Goal: Task Accomplishment & Management: Manage account settings

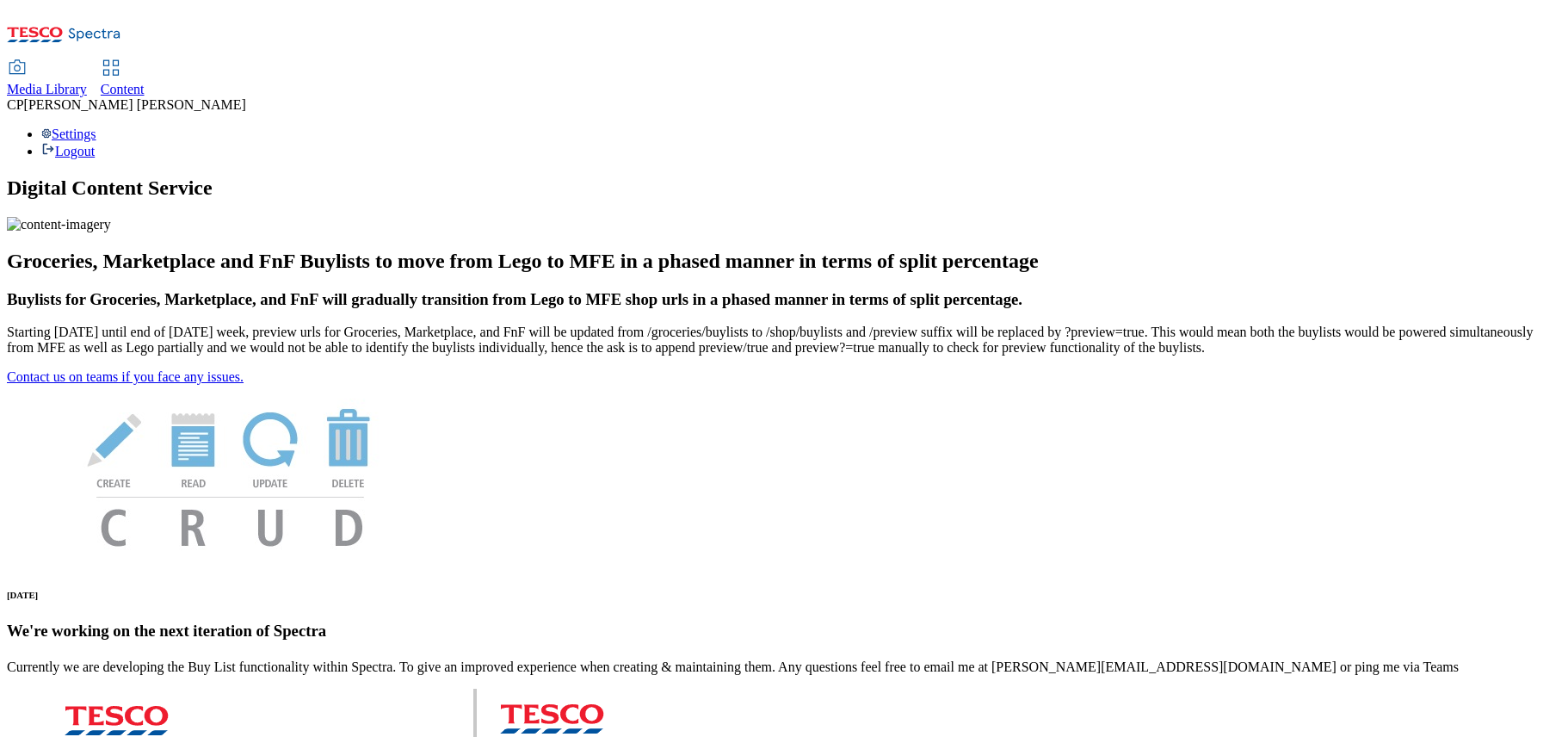
click at [118, 60] on use at bounding box center [111, 68] width 15 height 15
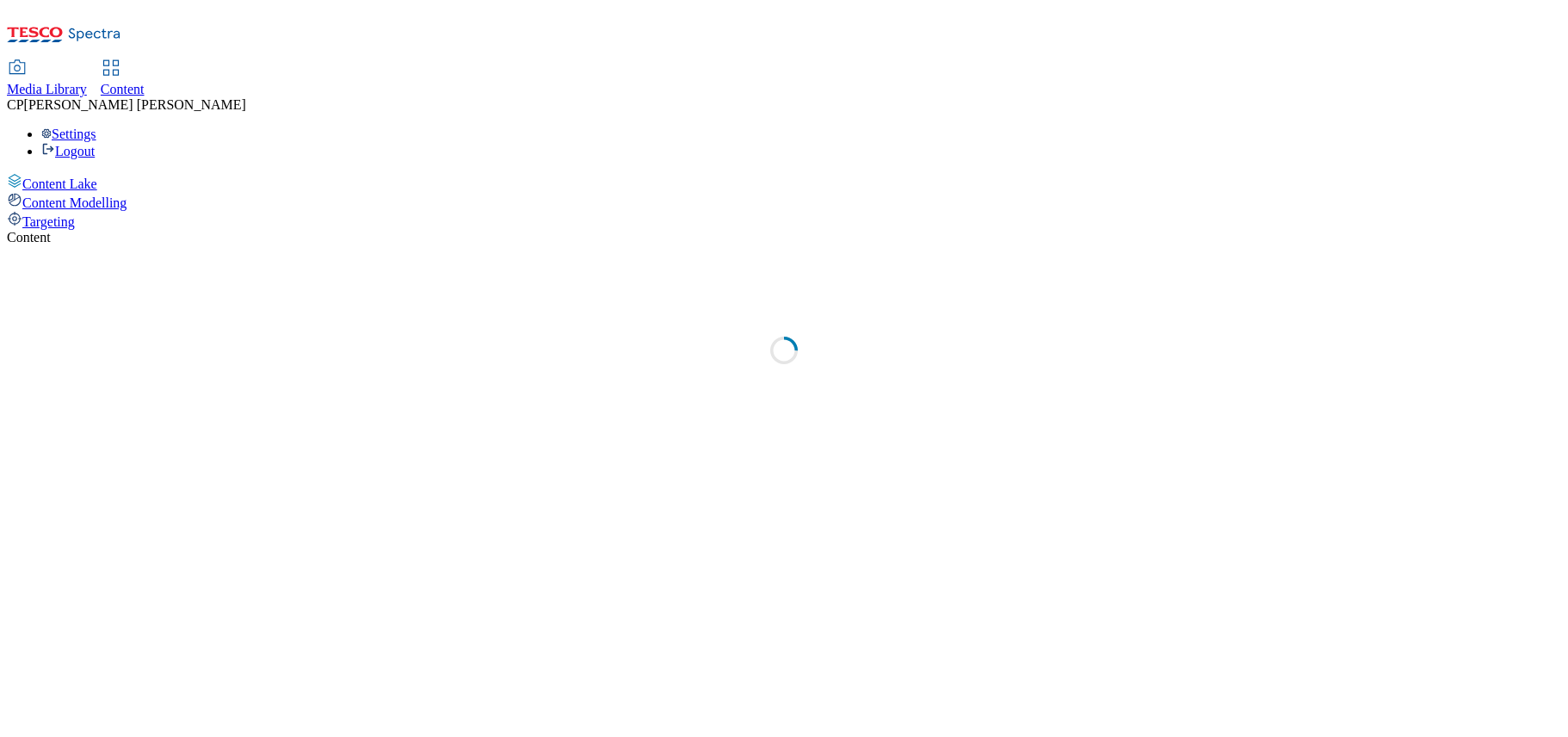
select select "ghs-uk"
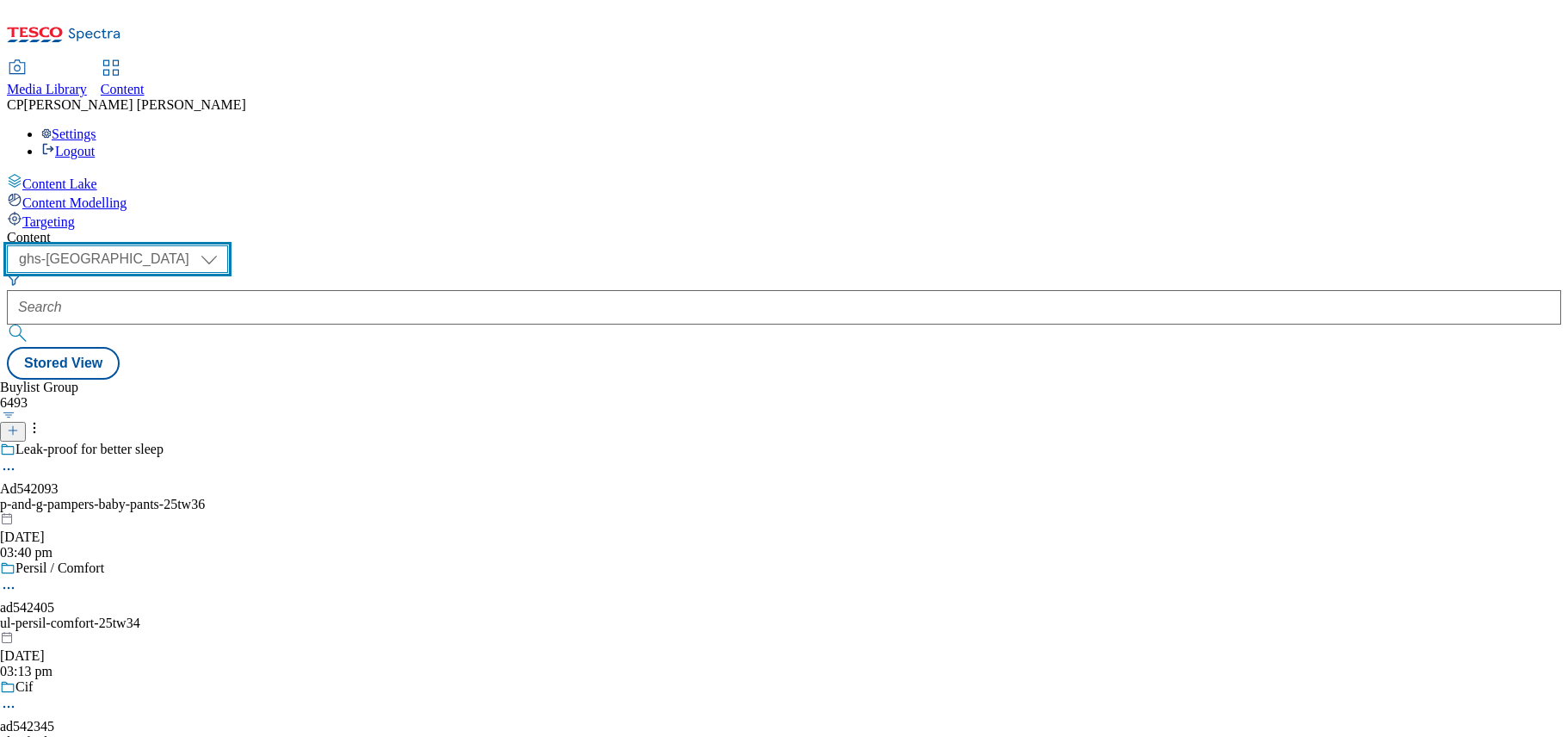
click at [228, 245] on select "ghs-roi ghs-uk" at bounding box center [117, 258] width 221 height 27
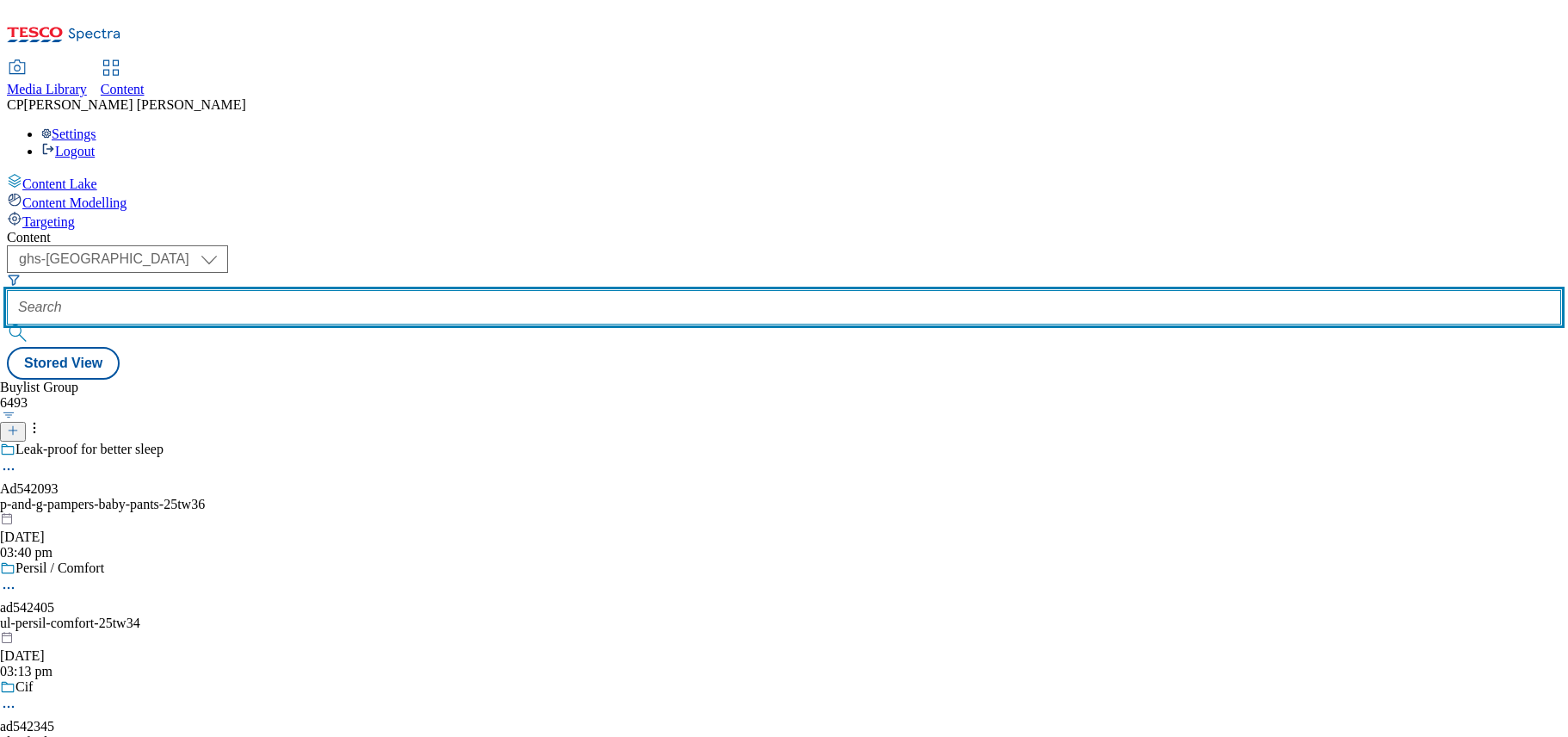
click at [385, 290] on input "text" at bounding box center [784, 307] width 1554 height 35
paste input "Ad542159"
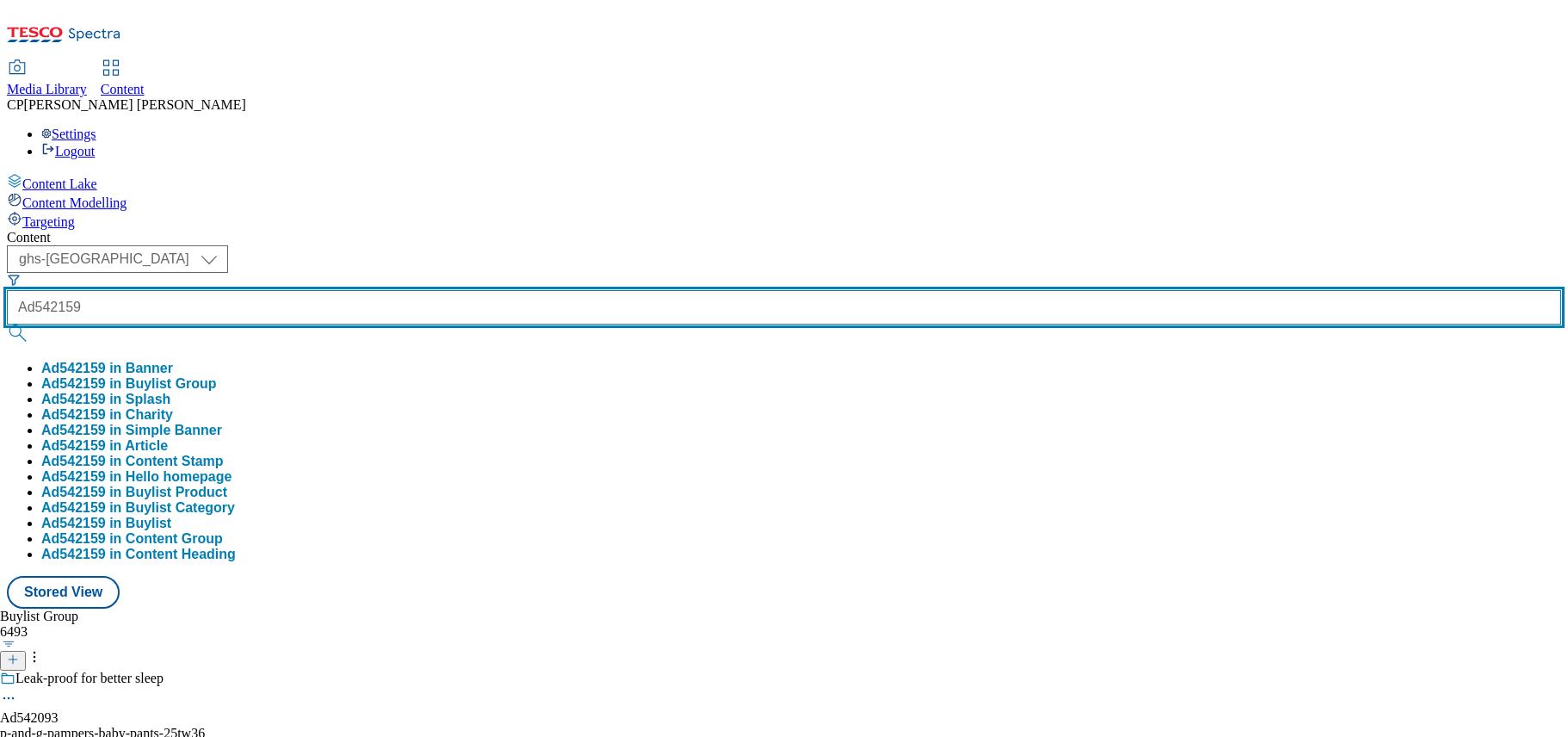
type input "Ad542159"
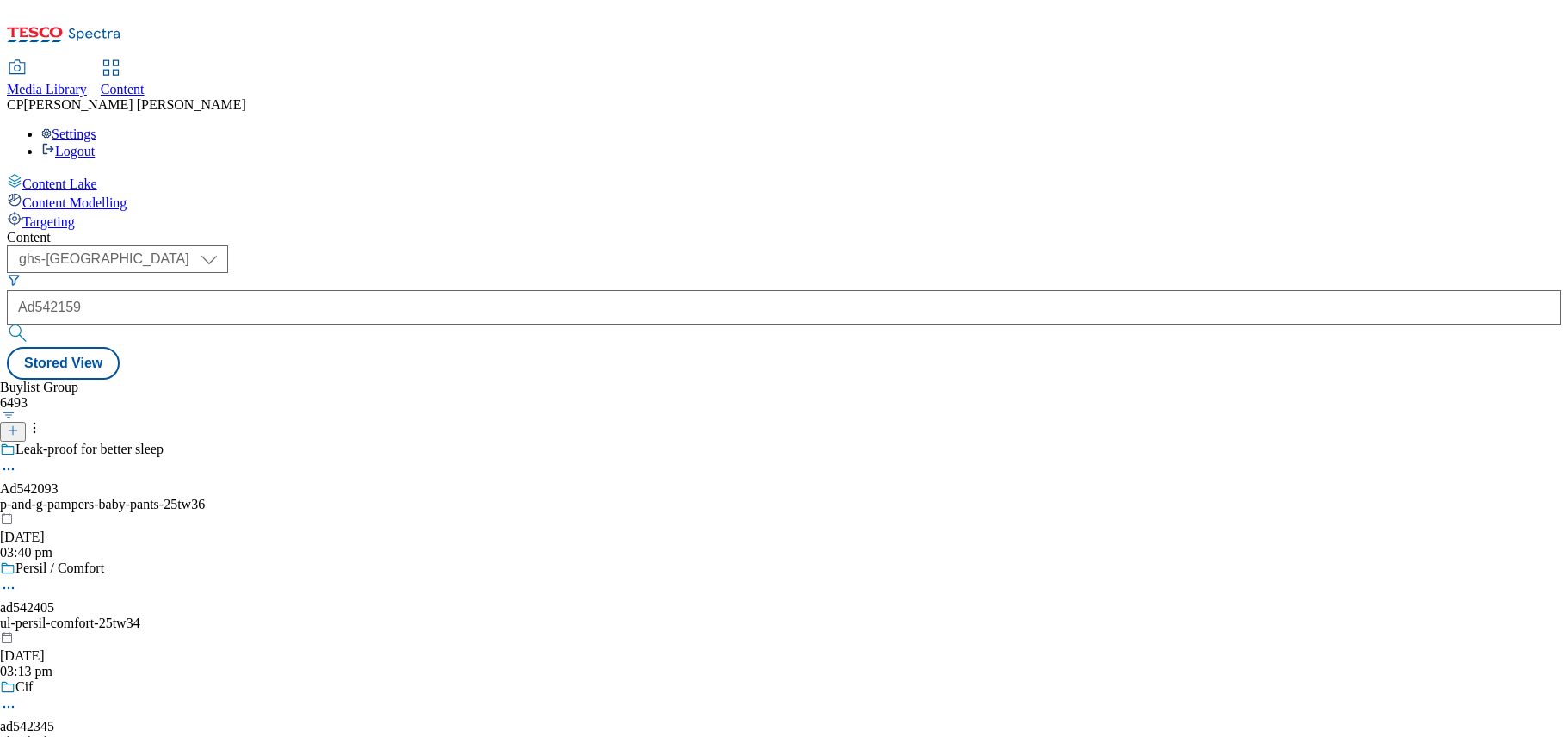
click at [31, 325] on button "submit" at bounding box center [19, 333] width 24 height 17
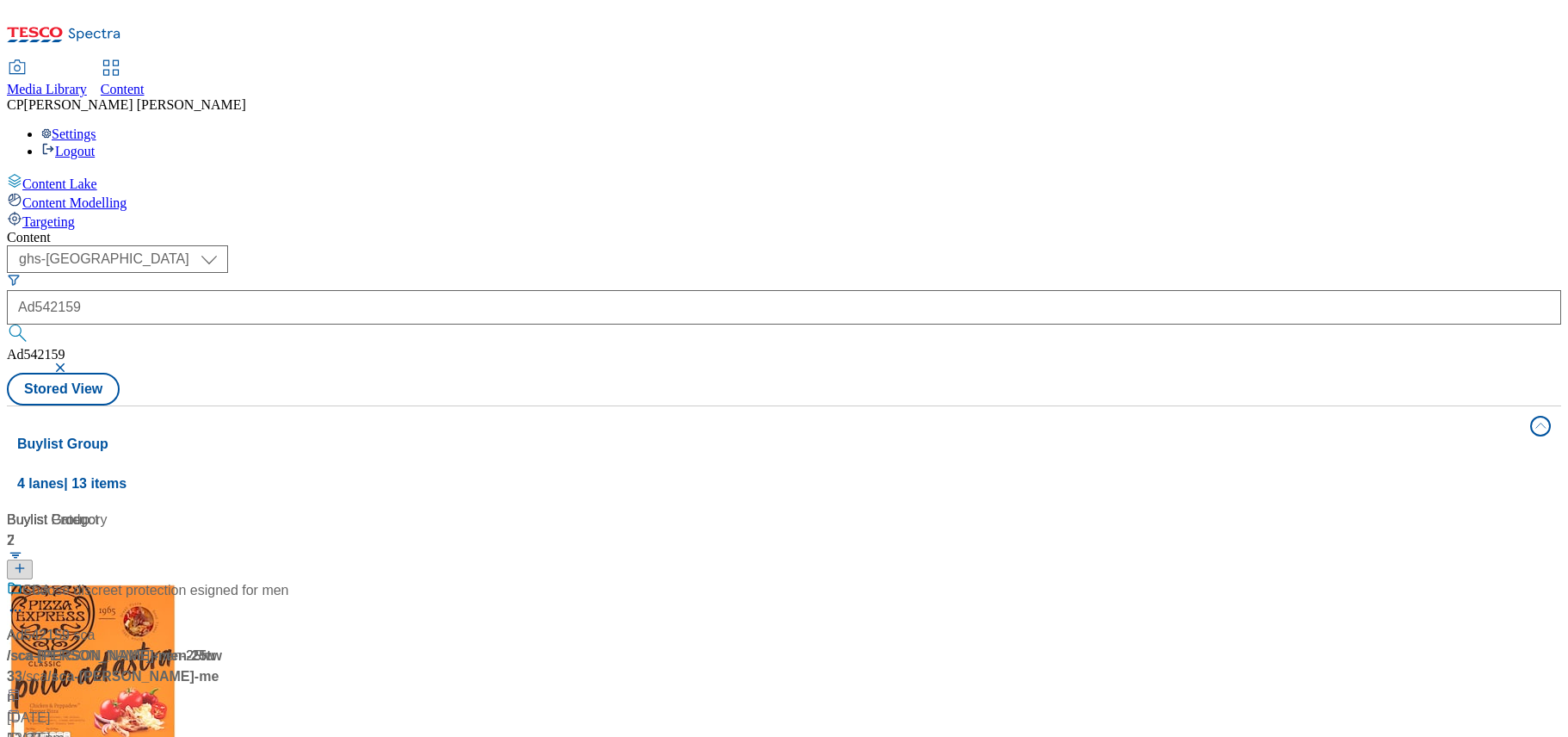
scroll to position [86, 0]
click at [69, 625] on div "Ad542159" at bounding box center [38, 636] width 63 height 21
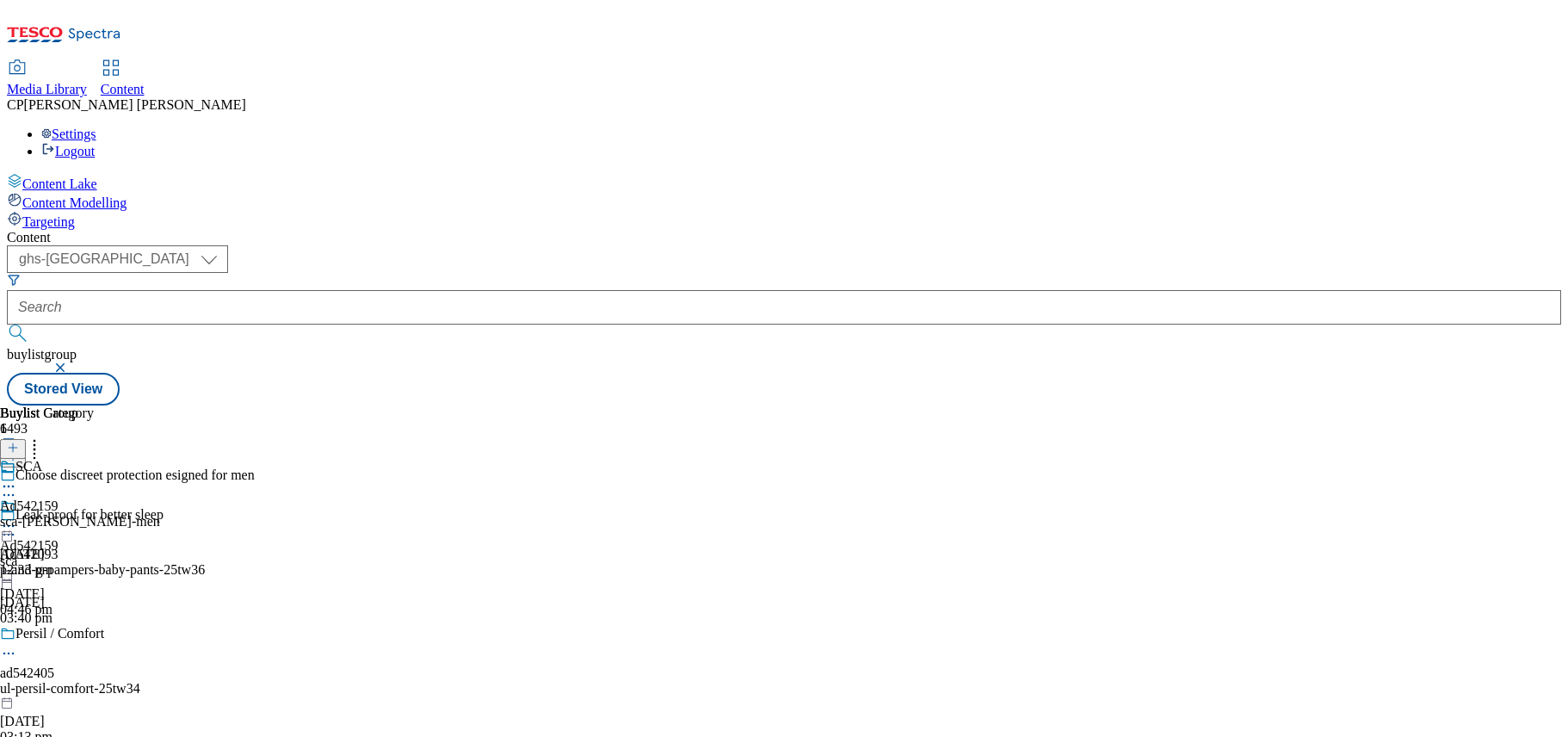
click at [17, 517] on icon at bounding box center [8, 526] width 17 height 17
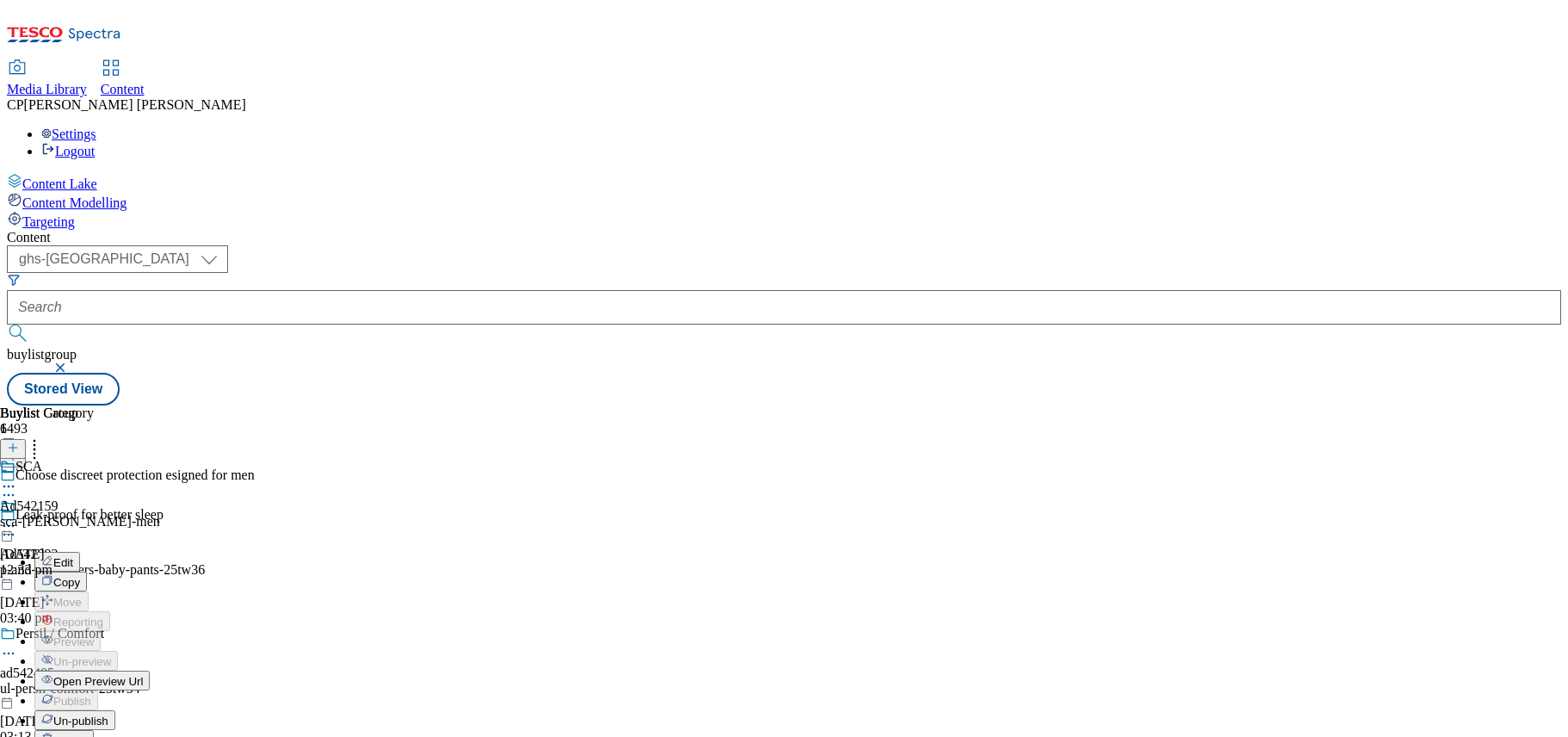
click at [115, 710] on button "Un-publish" at bounding box center [75, 719] width 81 height 20
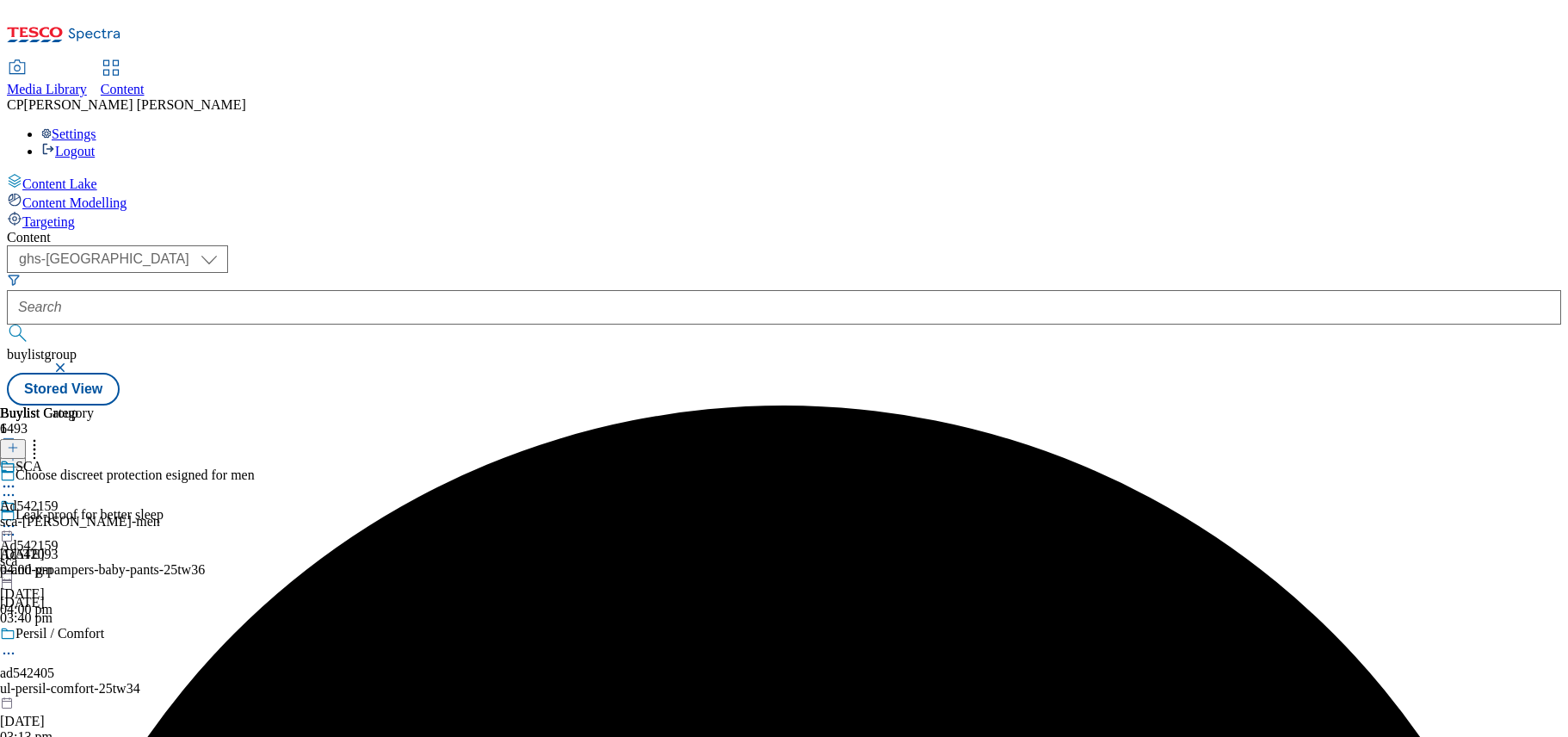
click at [15, 525] on circle at bounding box center [13, 526] width 3 height 3
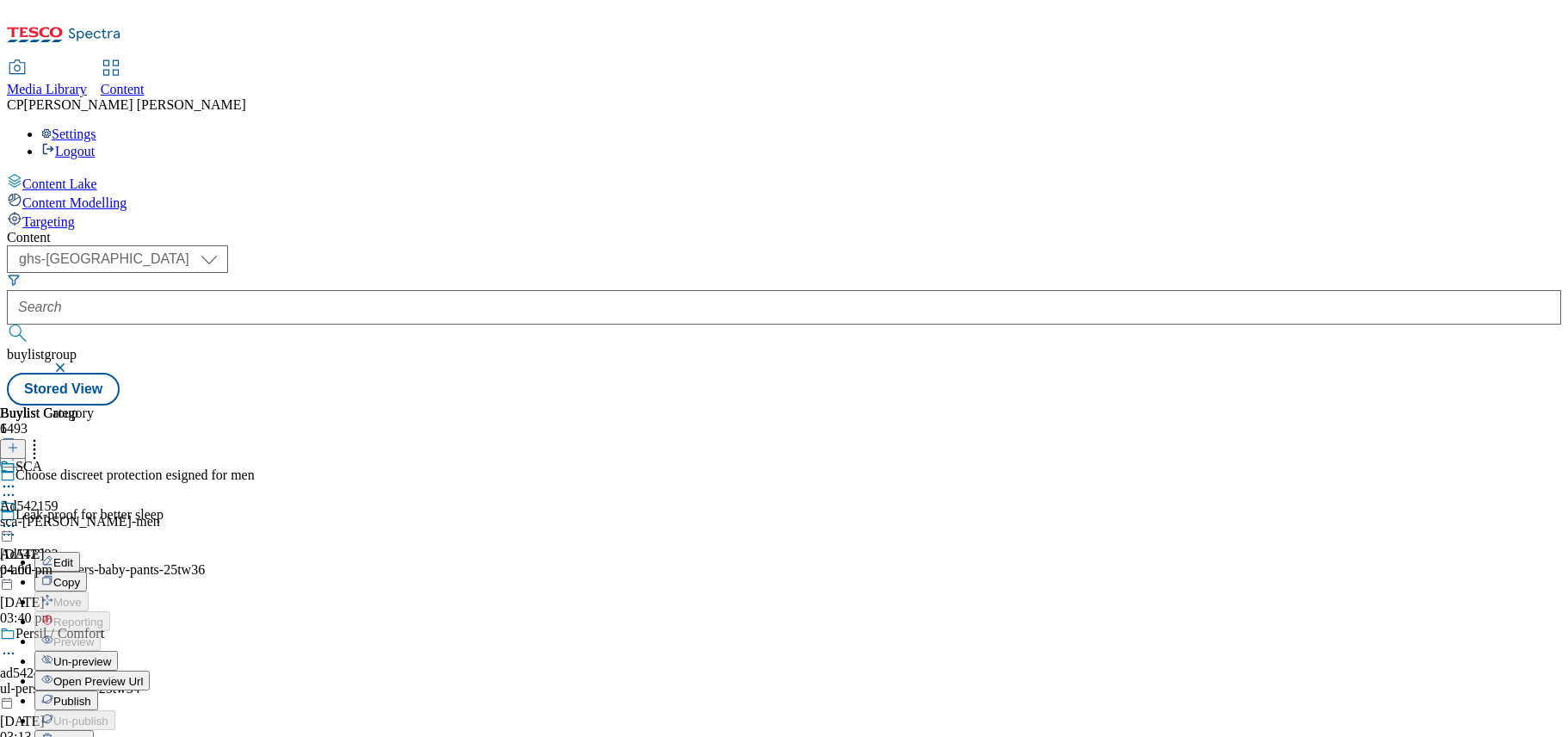
click at [111, 655] on span "Un-preview" at bounding box center [82, 662] width 57 height 13
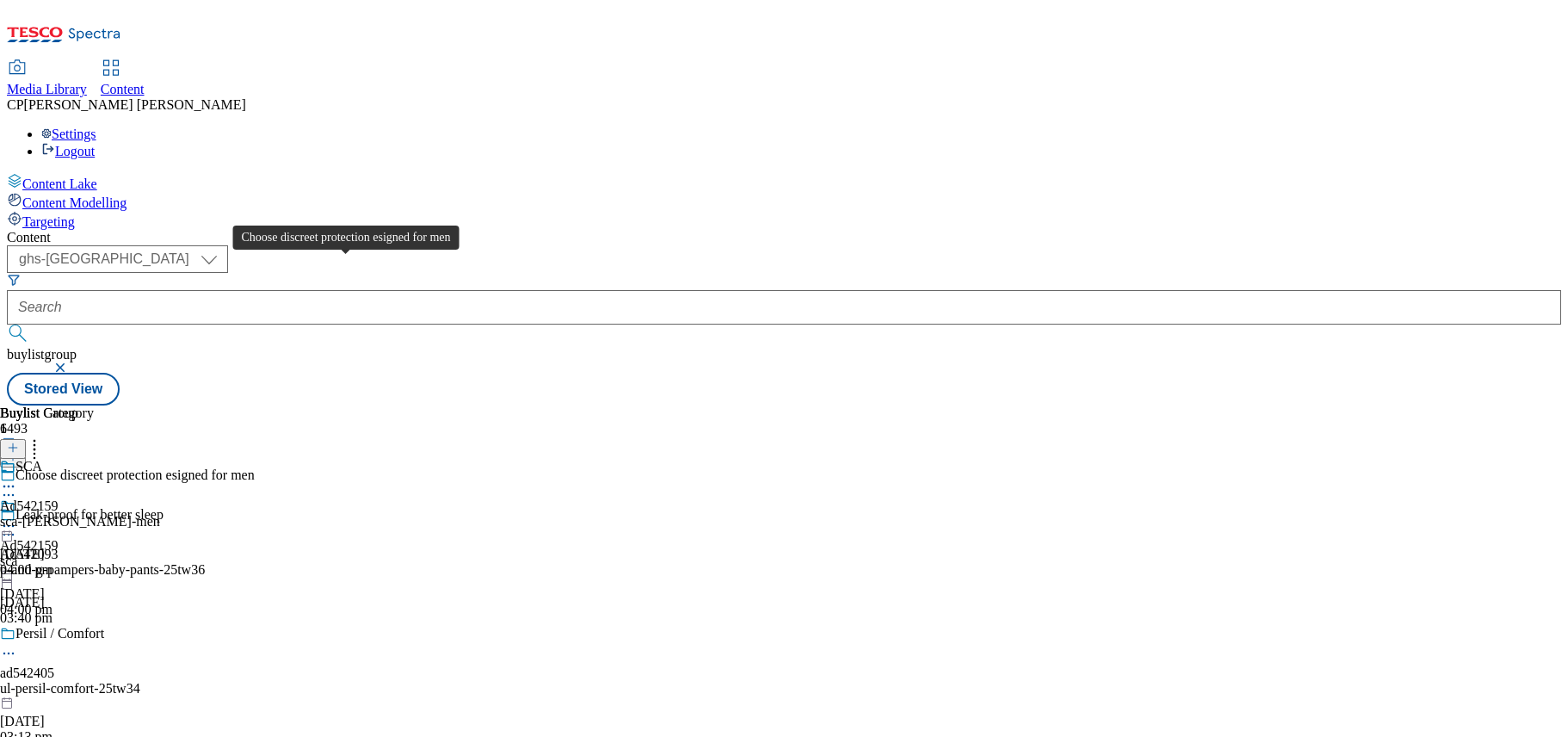
click at [254, 468] on div "Choose discreet protection esigned for men" at bounding box center [135, 475] width 239 height 16
click at [254, 468] on div "Choose discreet protection esigned for men" at bounding box center [127, 487] width 254 height 39
drag, startPoint x: 351, startPoint y: 294, endPoint x: 368, endPoint y: 292, distance: 17.1
click at [254, 468] on div "Choose discreet protection esigned for men" at bounding box center [127, 487] width 254 height 39
click at [17, 486] on icon at bounding box center [8, 495] width 17 height 17
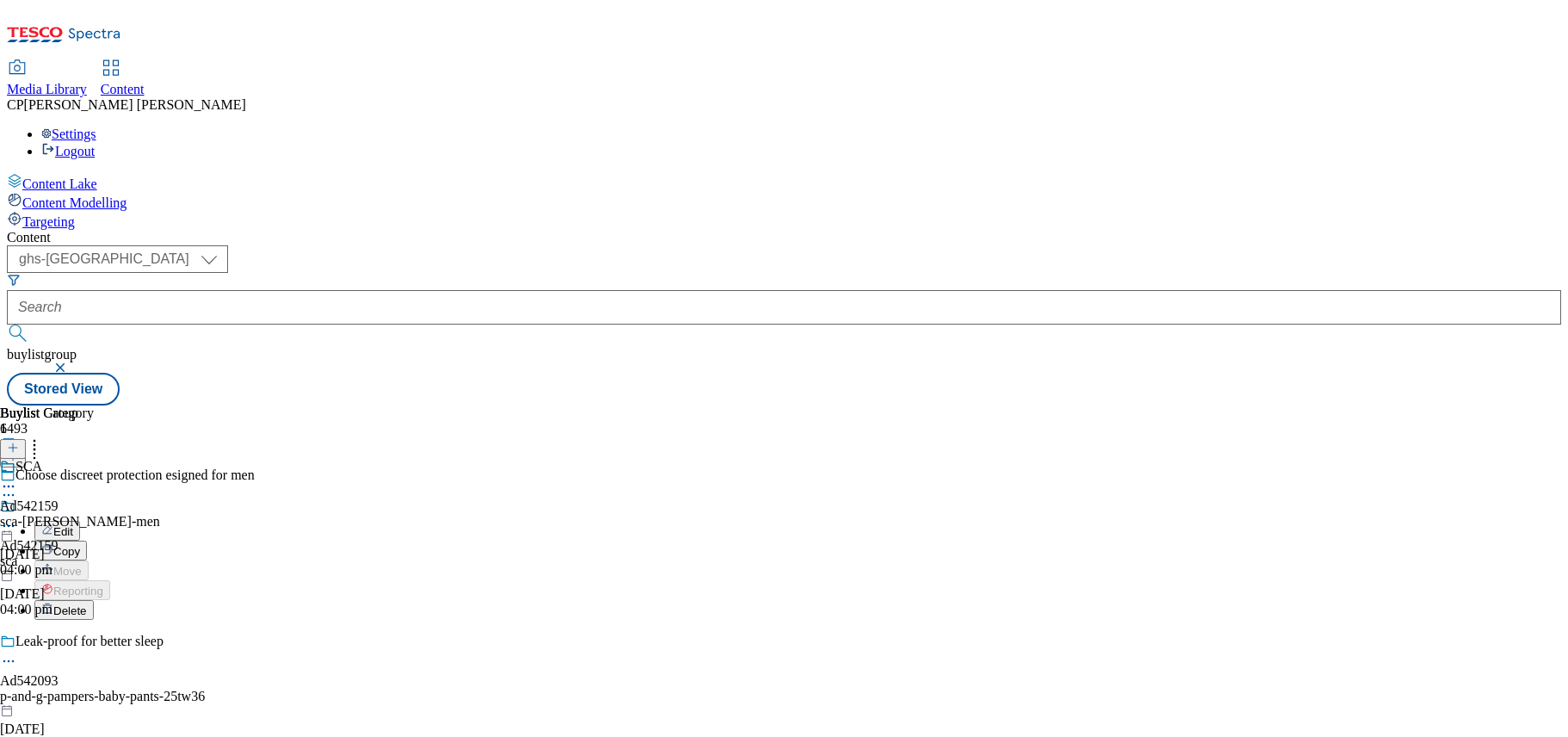
click at [80, 521] on button "Edit" at bounding box center [57, 530] width 46 height 20
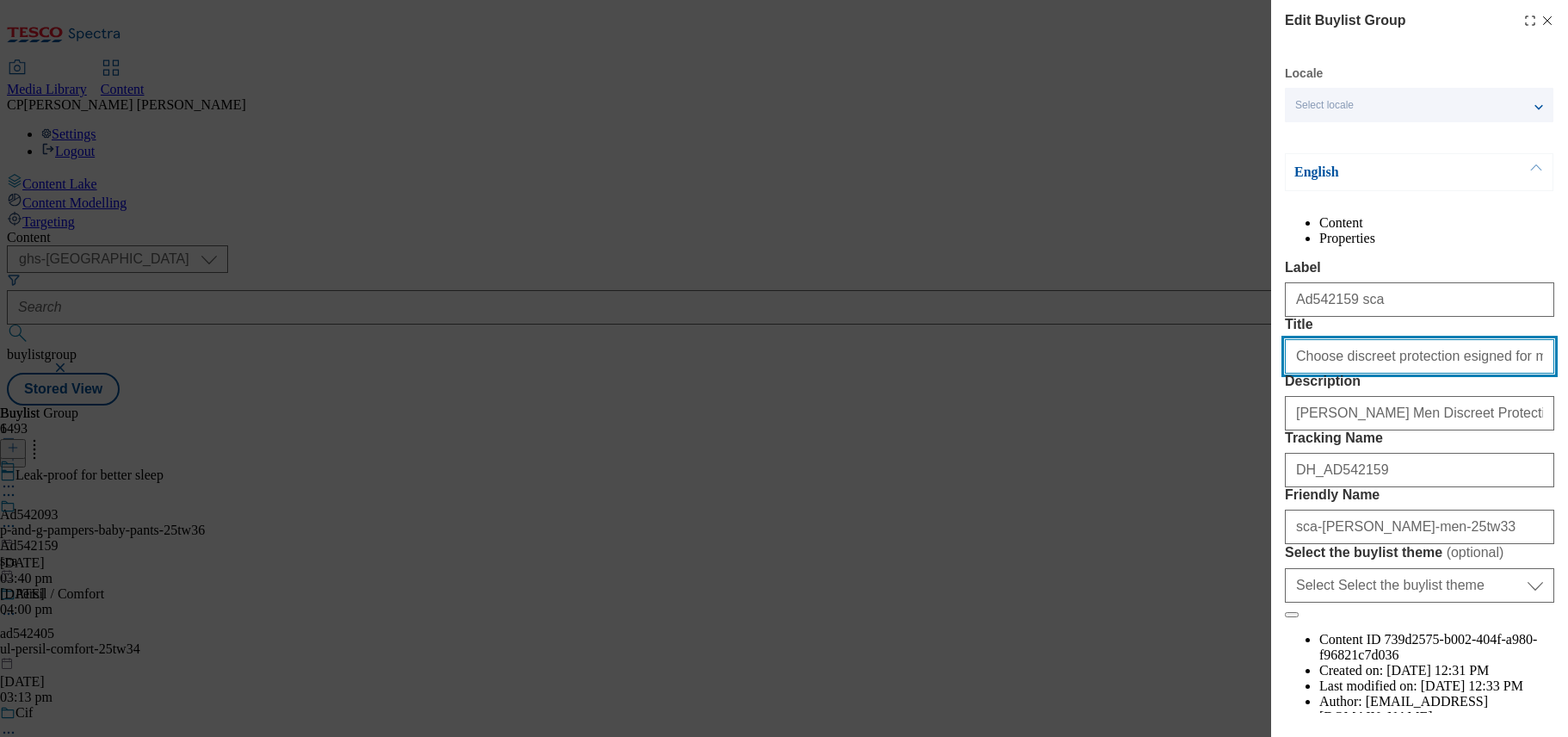
click at [1475, 374] on input "Choose discreet protection esigned for men" at bounding box center [1419, 356] width 269 height 35
click at [1429, 374] on input "Choose discreet protection esigned for men" at bounding box center [1419, 356] width 269 height 35
type input "Choose discreet protection designed for men"
click at [1512, 332] on label "Title" at bounding box center [1419, 324] width 269 height 16
click at [1512, 374] on input "Choose discreet protection designed for men" at bounding box center [1419, 356] width 269 height 35
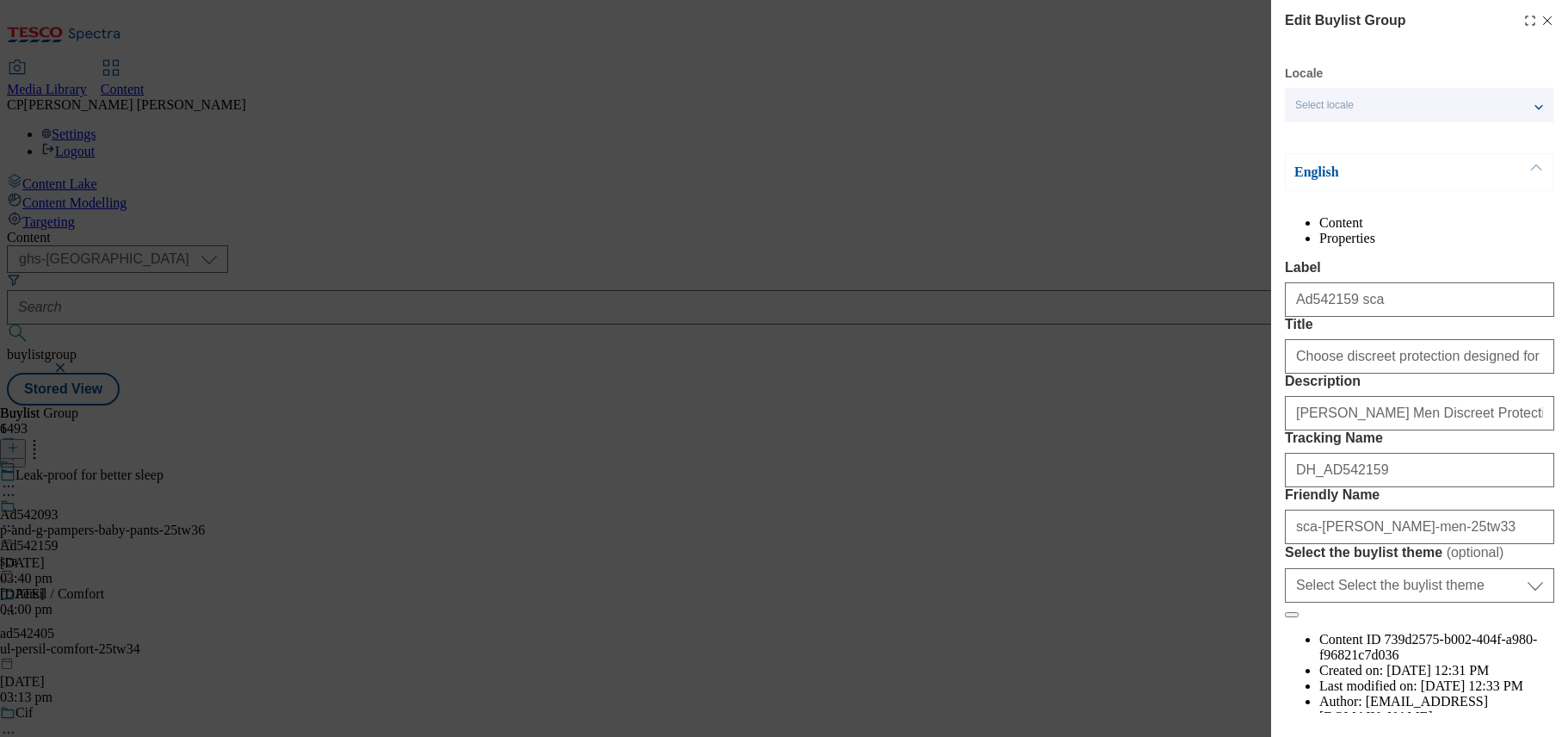
click at [1518, 373] on form "Label Ad542159 sca Title Choose discreet protection designed for men Descriptio…" at bounding box center [1419, 438] width 269 height 358
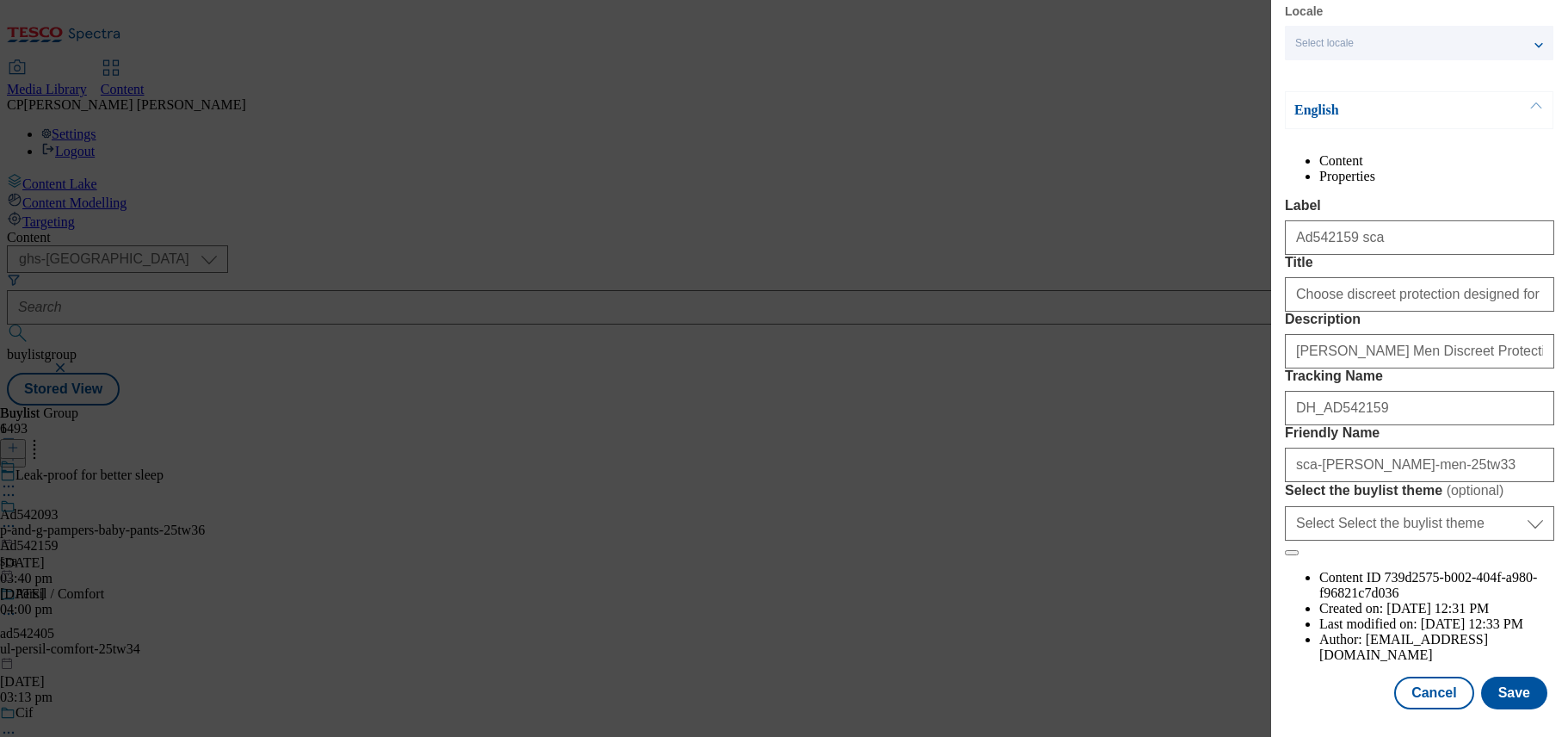
scroll to position [155, 0]
click at [1408, 550] on form "Label Ad542159 sca Title Choose discreet protection designed for men Descriptio…" at bounding box center [1419, 376] width 269 height 358
click at [1502, 677] on button "Save" at bounding box center [1514, 693] width 67 height 33
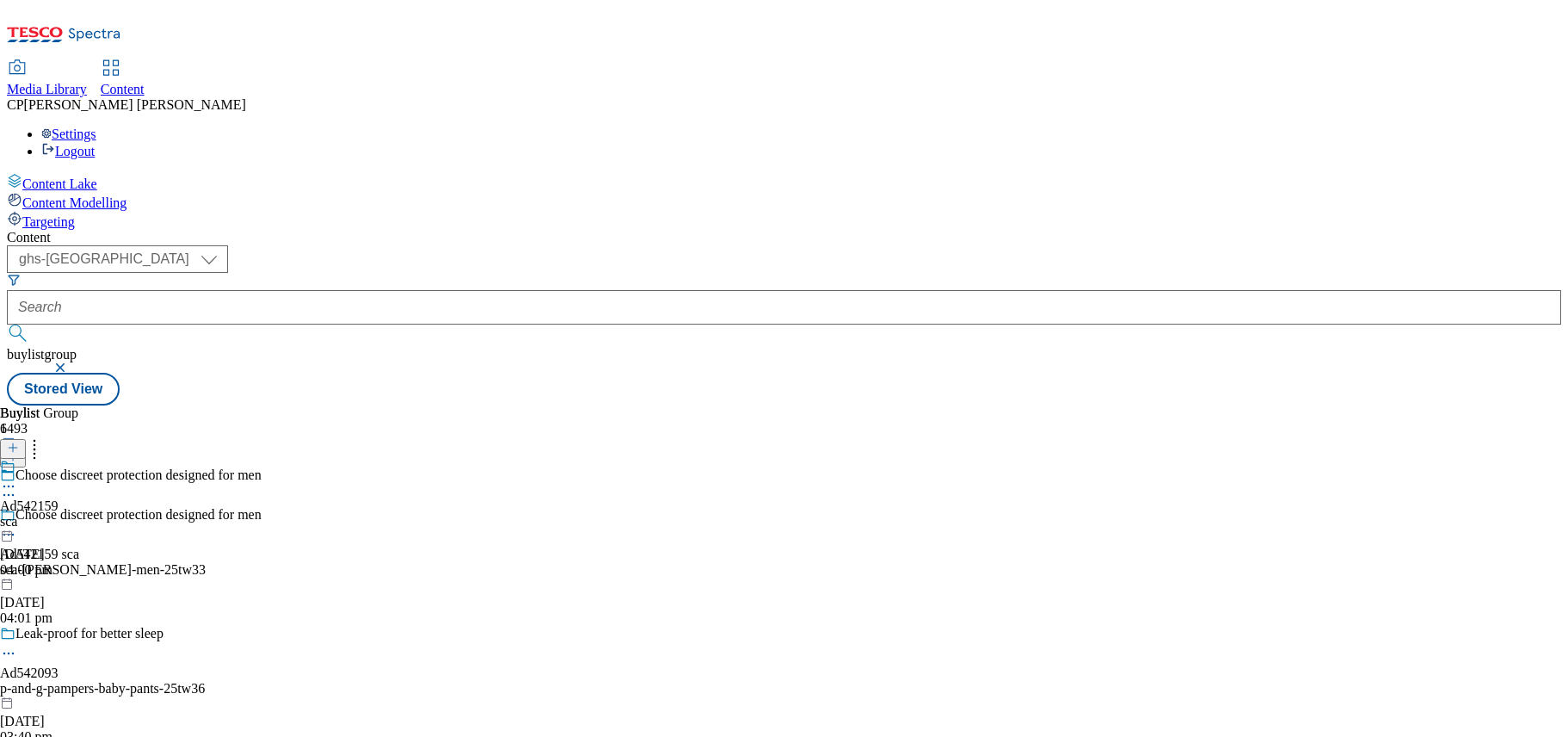
click at [15, 485] on circle at bounding box center [13, 486] width 3 height 3
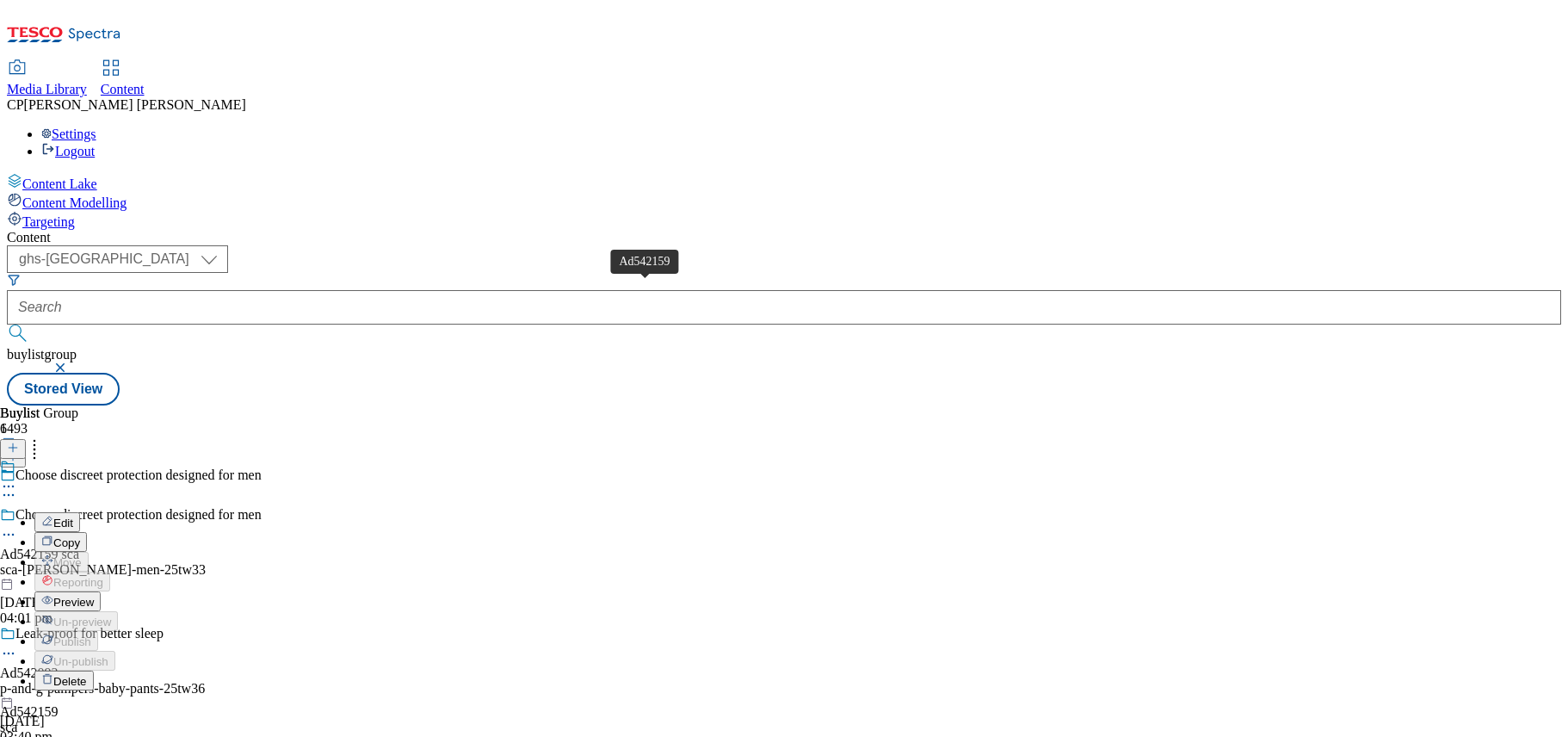
click at [58, 704] on div "Ad542159" at bounding box center [29, 712] width 58 height 16
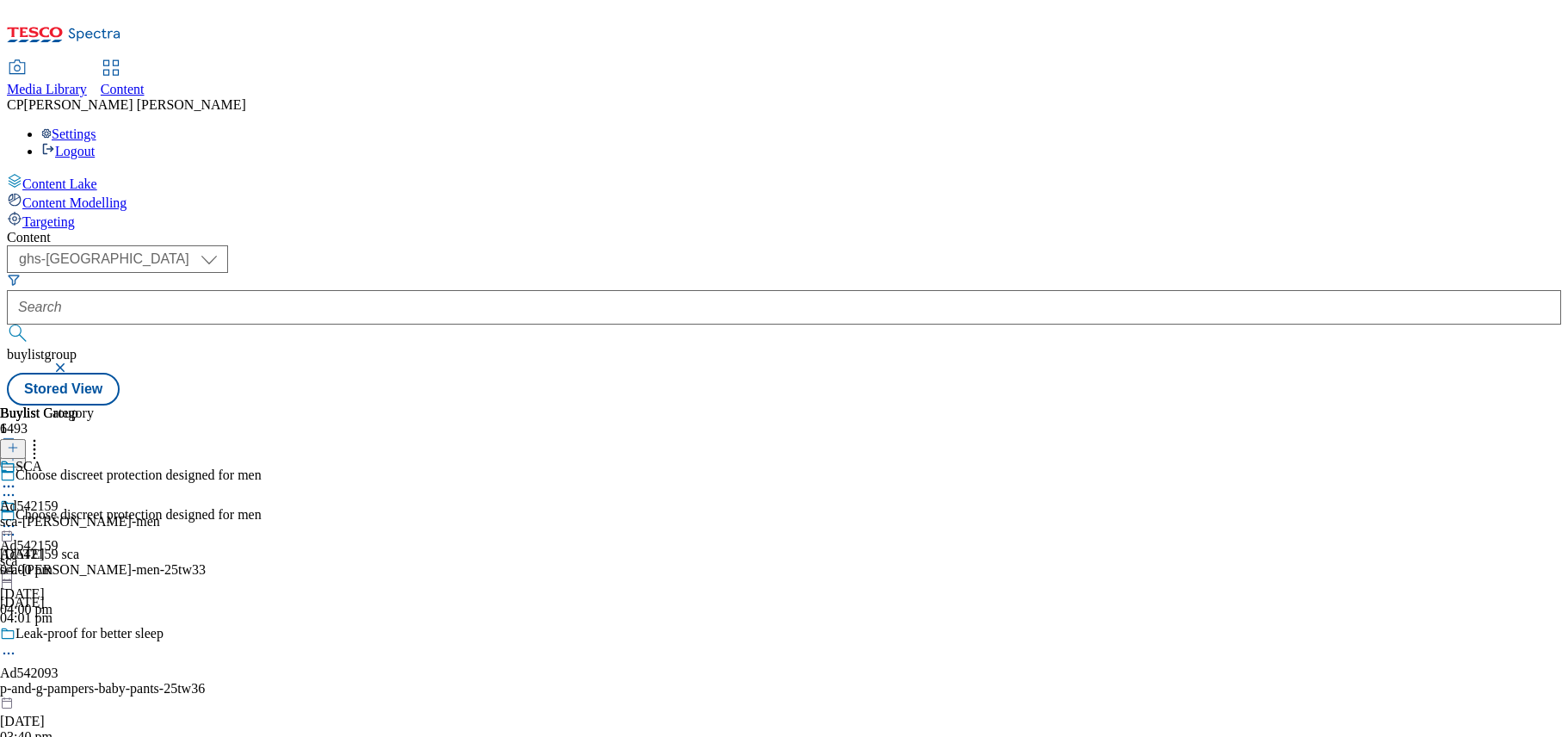
click at [160, 459] on div "SCA Ad542159 sca-tena-men 9 Oct 2025 04:00 pm" at bounding box center [80, 518] width 160 height 119
click at [19, 441] on icon at bounding box center [12, 447] width 12 height 12
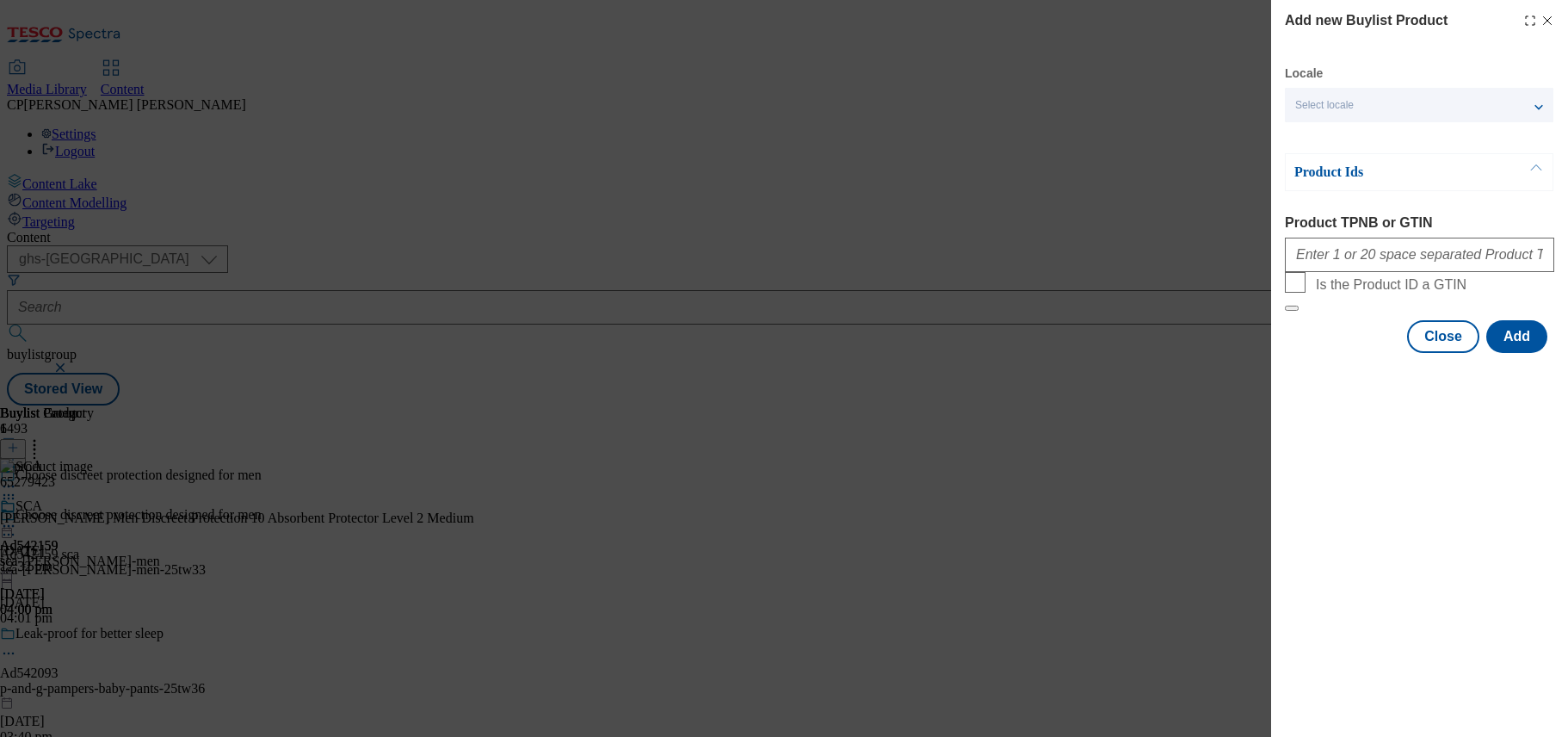
click at [1182, 384] on div "Add new Buylist Product Locale Select locale English Welsh Product Ids Product …" at bounding box center [784, 368] width 1568 height 737
click at [1208, 400] on div "Add new Buylist Product Locale Select locale English Welsh Product Ids Product …" at bounding box center [784, 368] width 1568 height 737
click at [1440, 353] on button "Close" at bounding box center [1442, 336] width 72 height 33
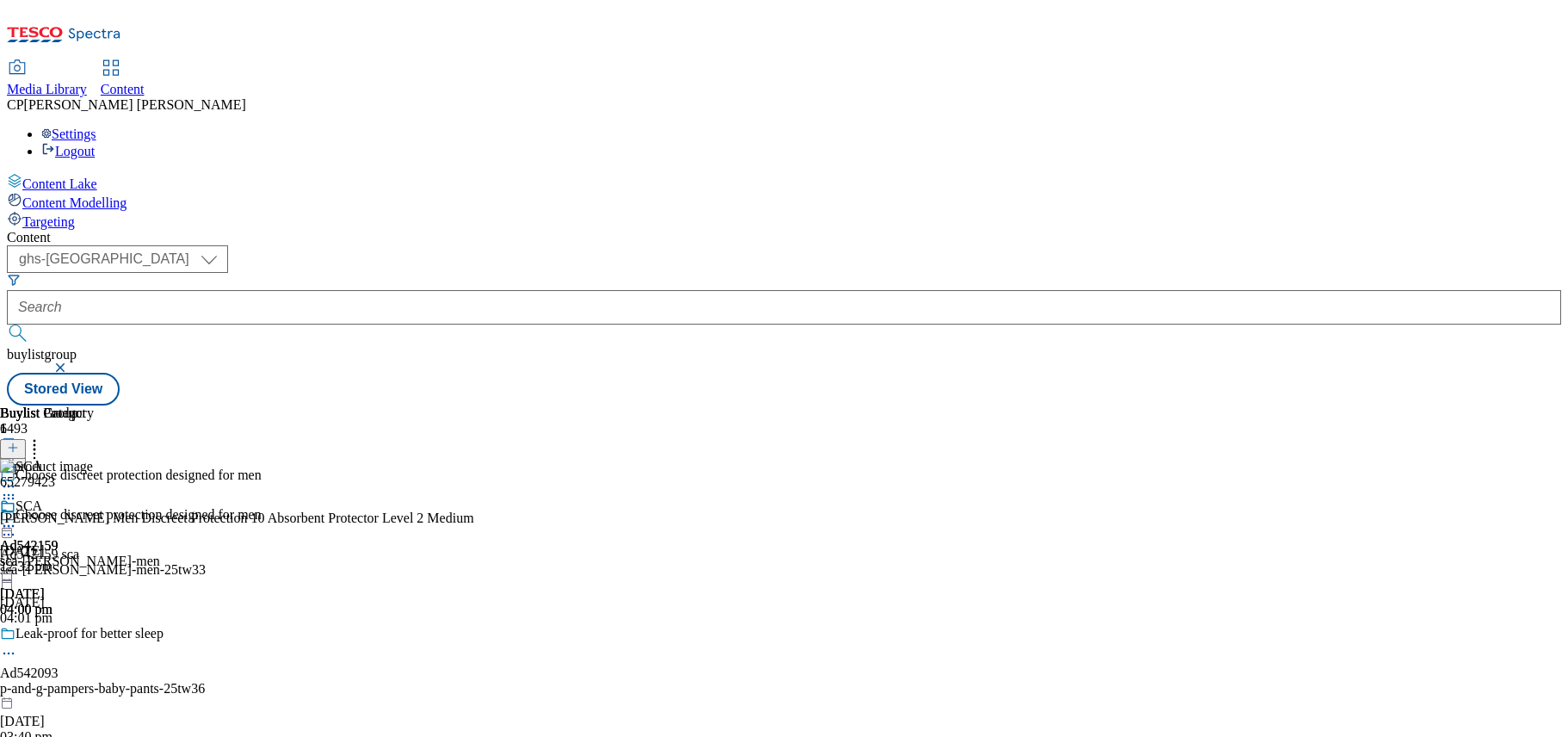
click at [37, 449] on circle at bounding box center [35, 450] width 3 height 3
click at [474, 459] on div "65279423 TENA Men Discreet Protection 10 Absorbent Protector Level 2 Medium 18 …" at bounding box center [236, 516] width 474 height 115
click at [17, 517] on icon at bounding box center [8, 526] width 17 height 17
click at [73, 556] on span "Edit" at bounding box center [63, 562] width 20 height 13
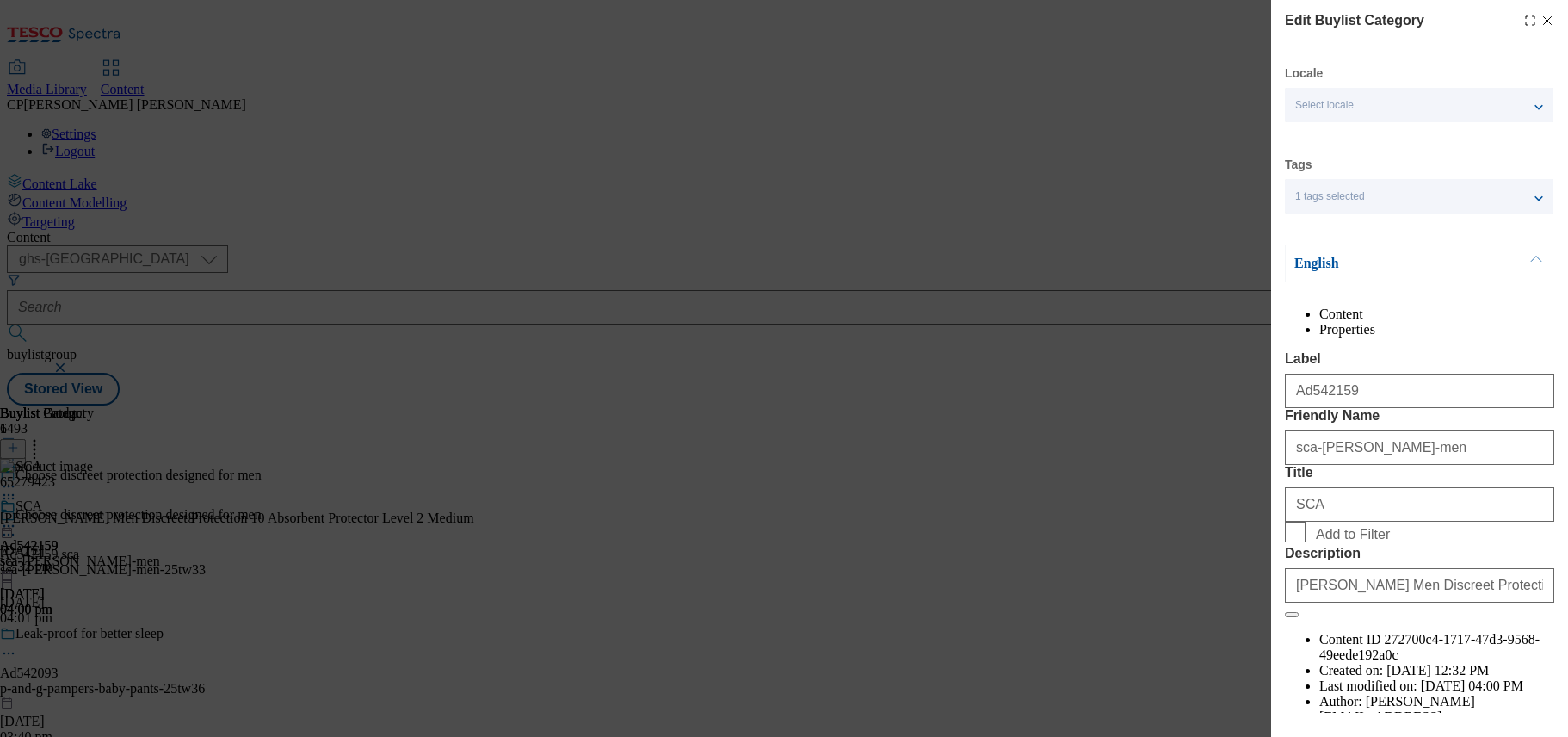
scroll to position [122, 0]
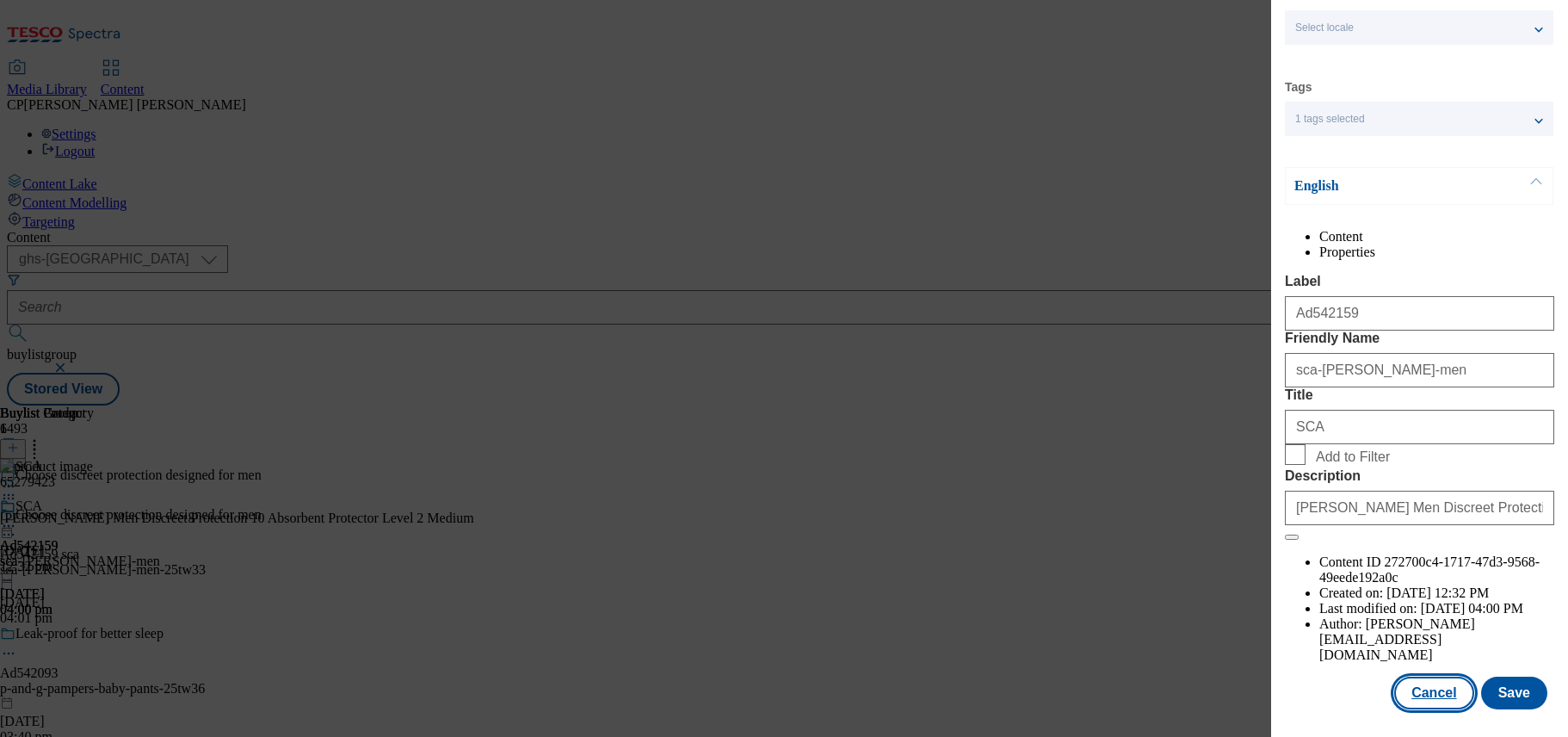
click at [1420, 686] on button "Cancel" at bounding box center [1433, 693] width 79 height 33
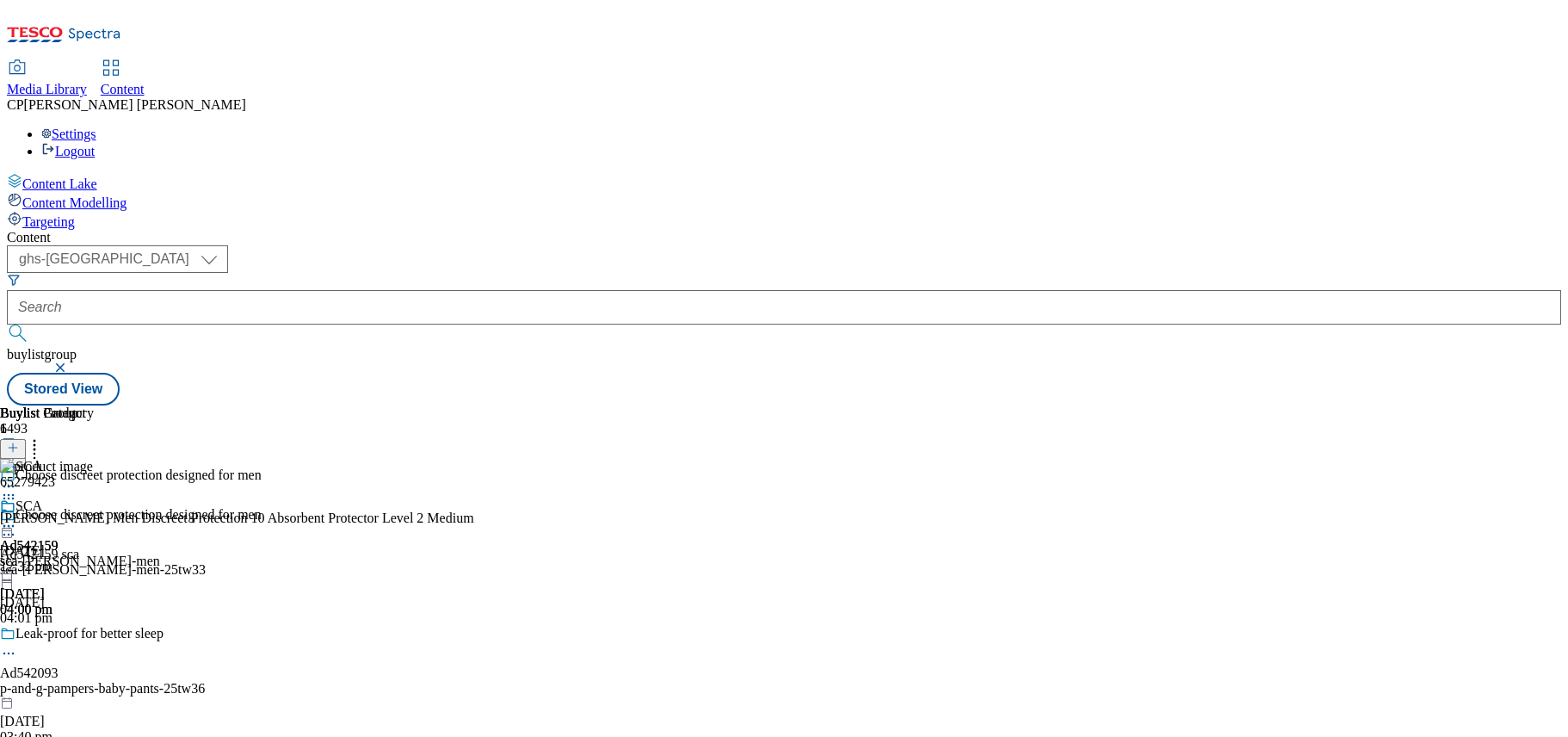
click at [17, 517] on icon at bounding box center [8, 526] width 17 height 17
click at [80, 552] on button "Edit" at bounding box center [57, 561] width 46 height 20
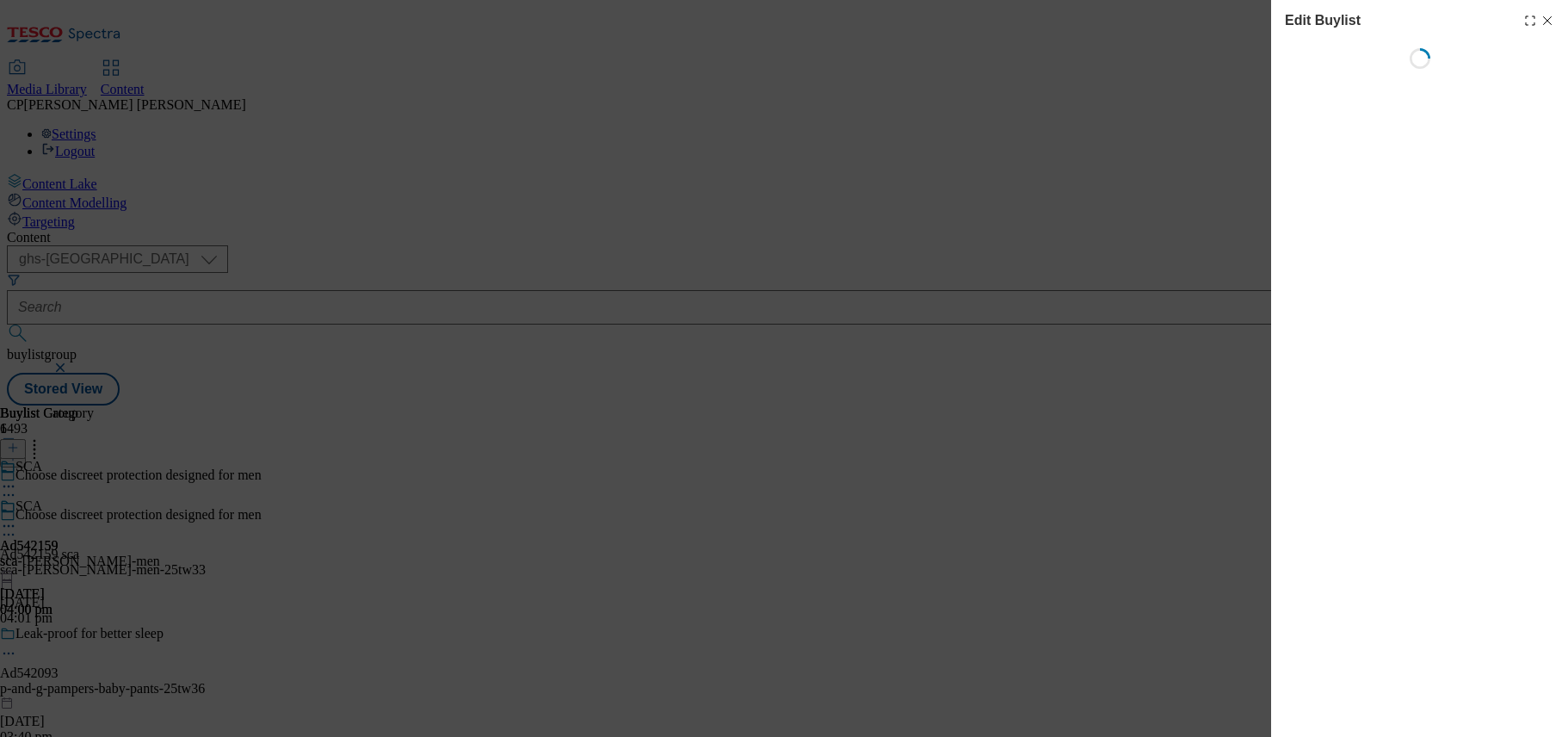
select select "tactical"
select select "supplier funded short term 1-3 weeks"
select select "dunnhumby"
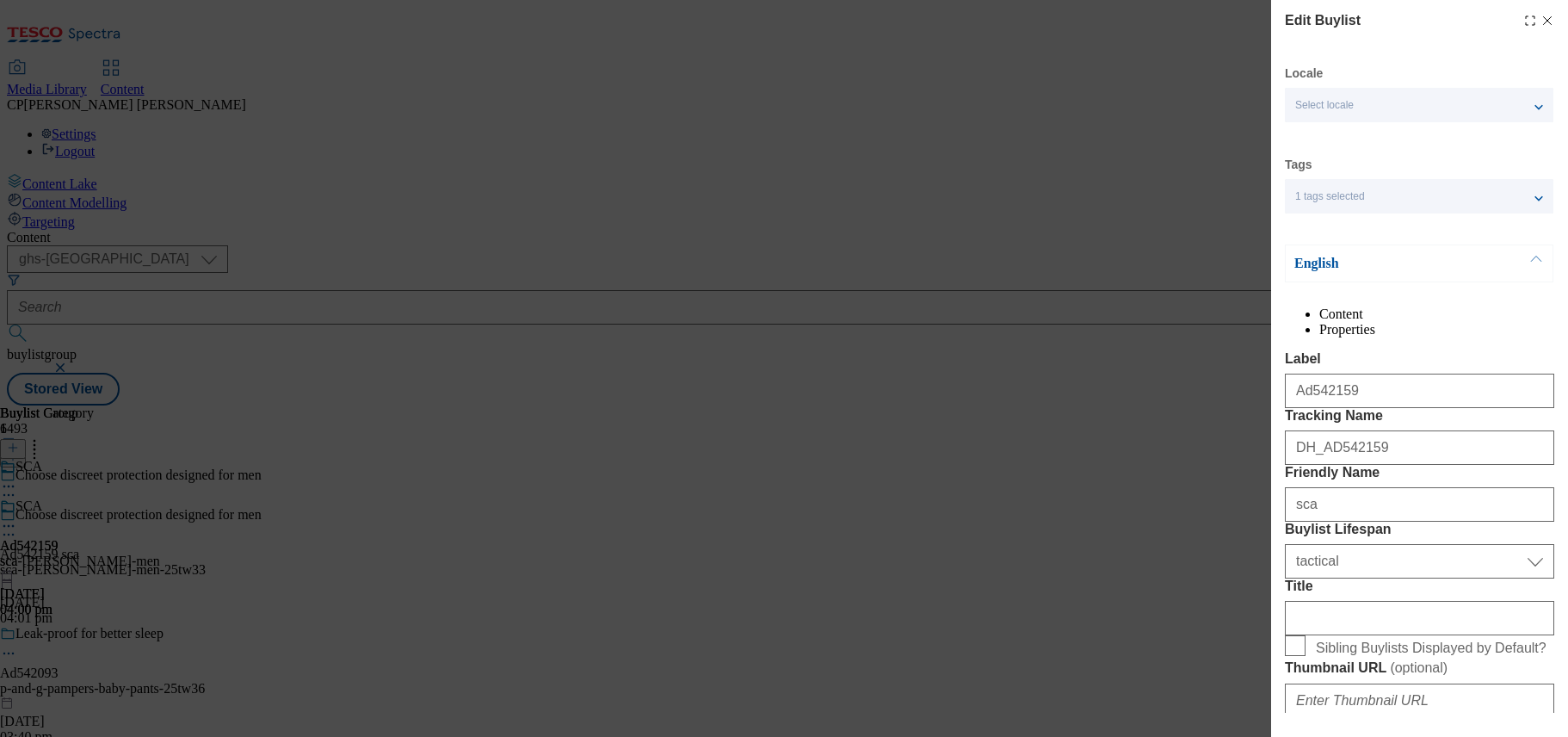
select select "Banner"
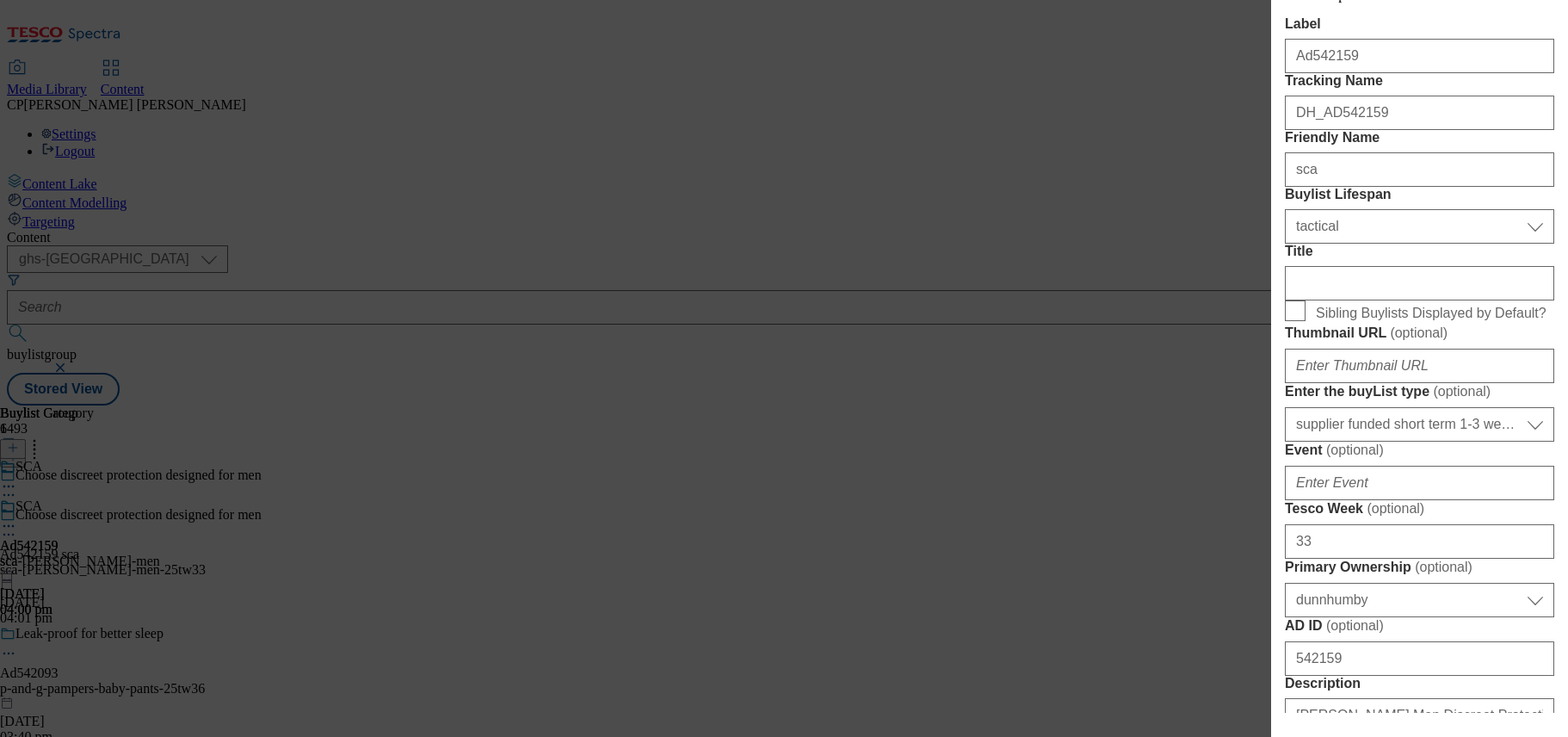
scroll to position [345, 0]
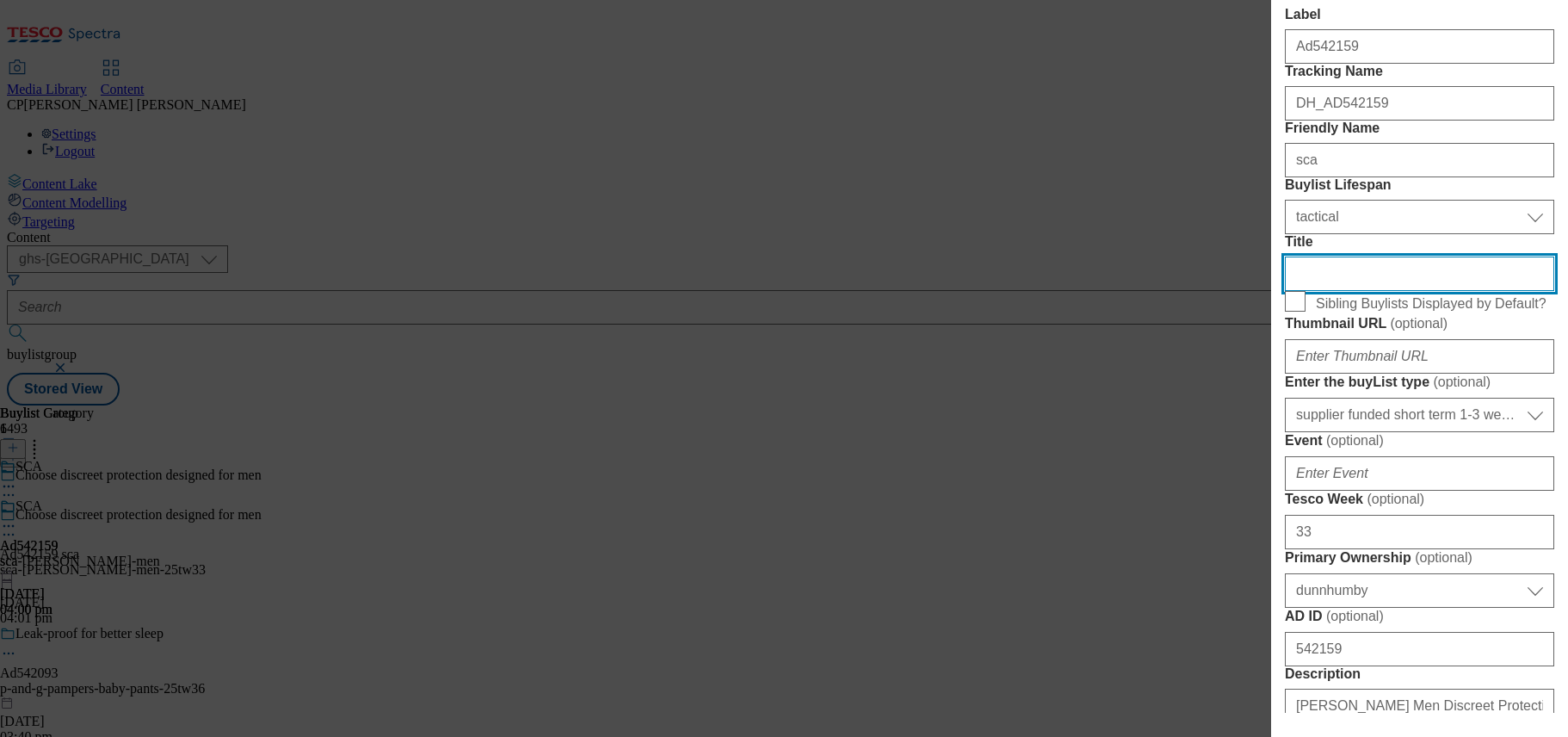
click at [1373, 291] on input "Title" at bounding box center [1419, 273] width 269 height 35
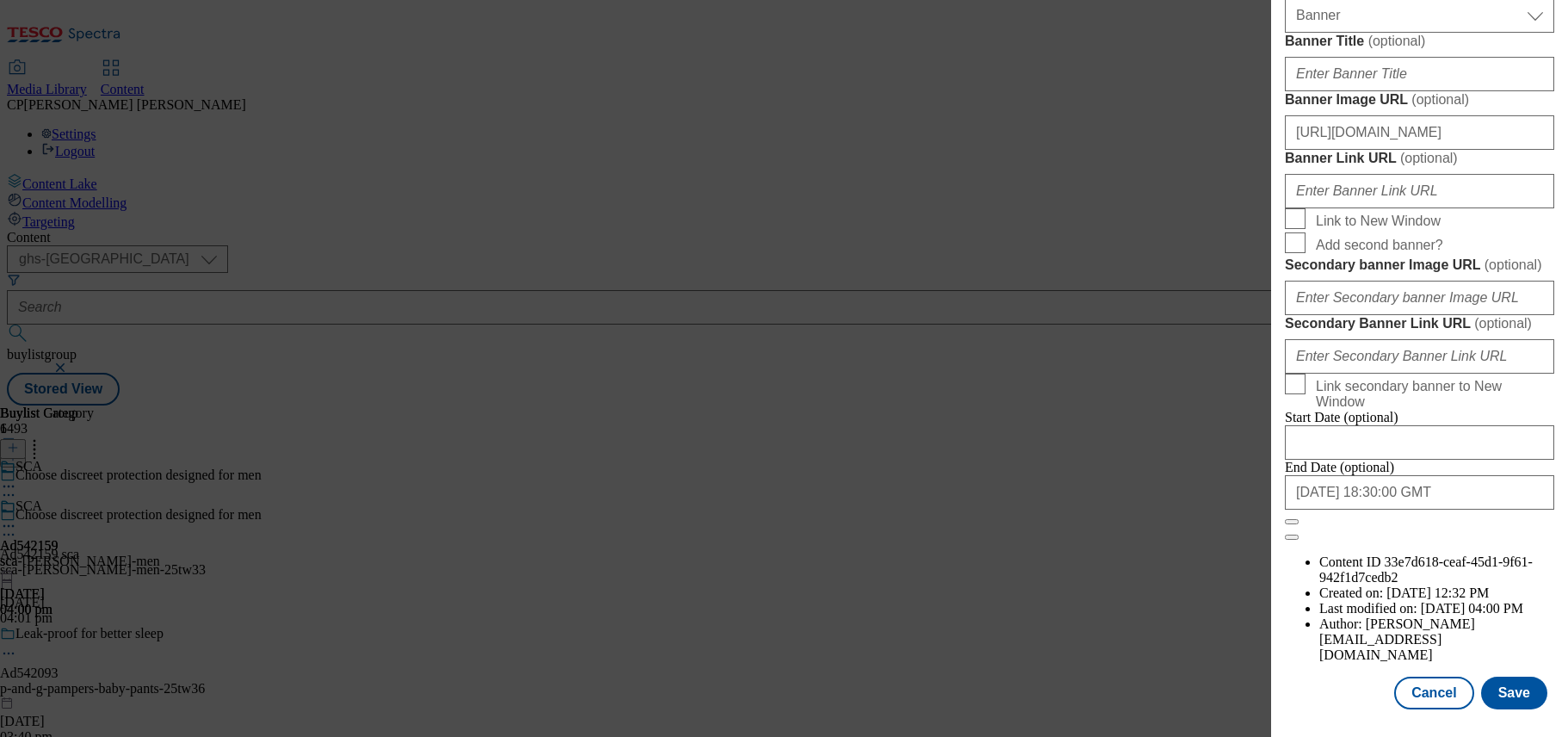
scroll to position [1872, 0]
type input "tena"
click at [1502, 680] on button "Save" at bounding box center [1514, 693] width 67 height 33
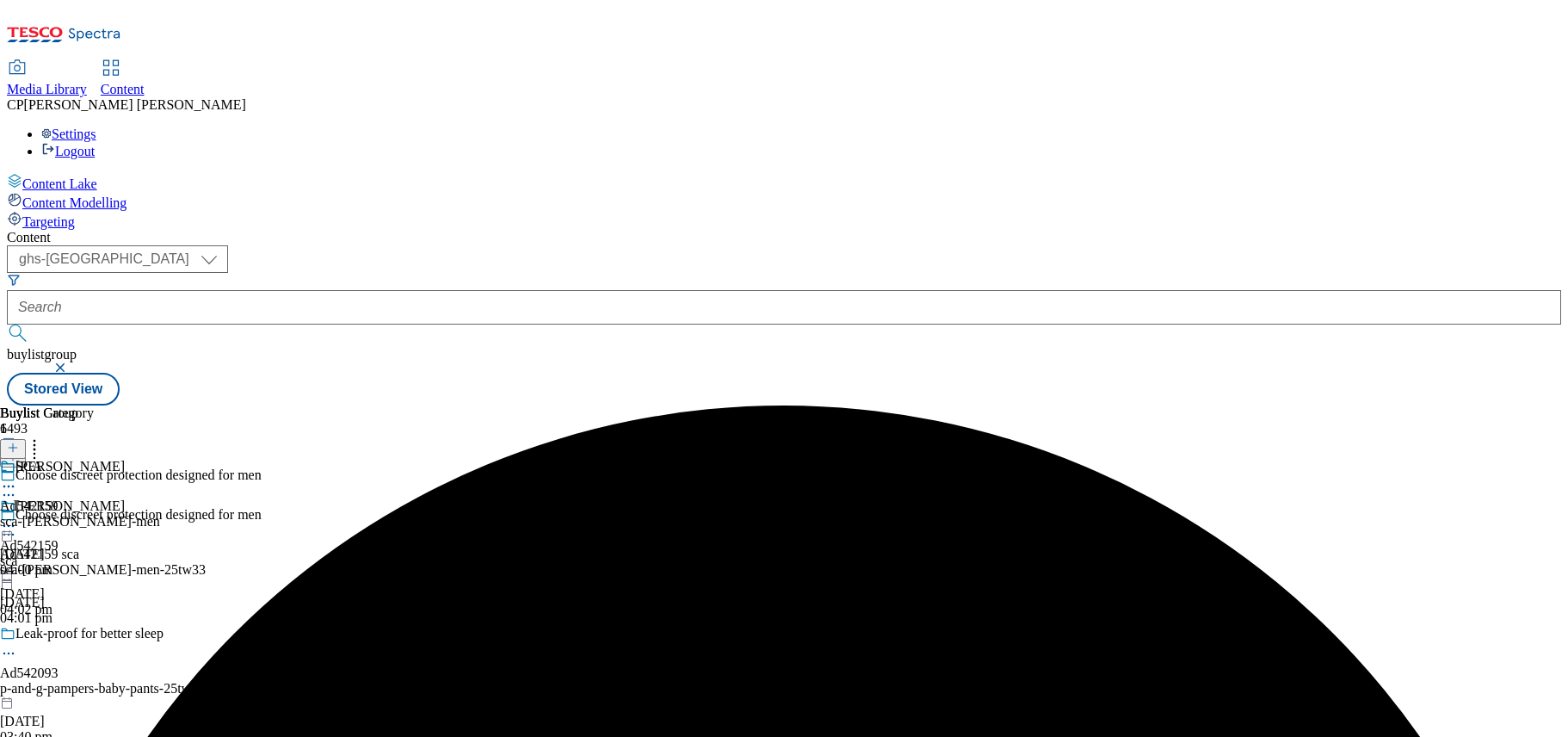
click at [17, 517] on icon at bounding box center [8, 526] width 17 height 17
click at [94, 636] on span "Preview" at bounding box center [73, 642] width 40 height 13
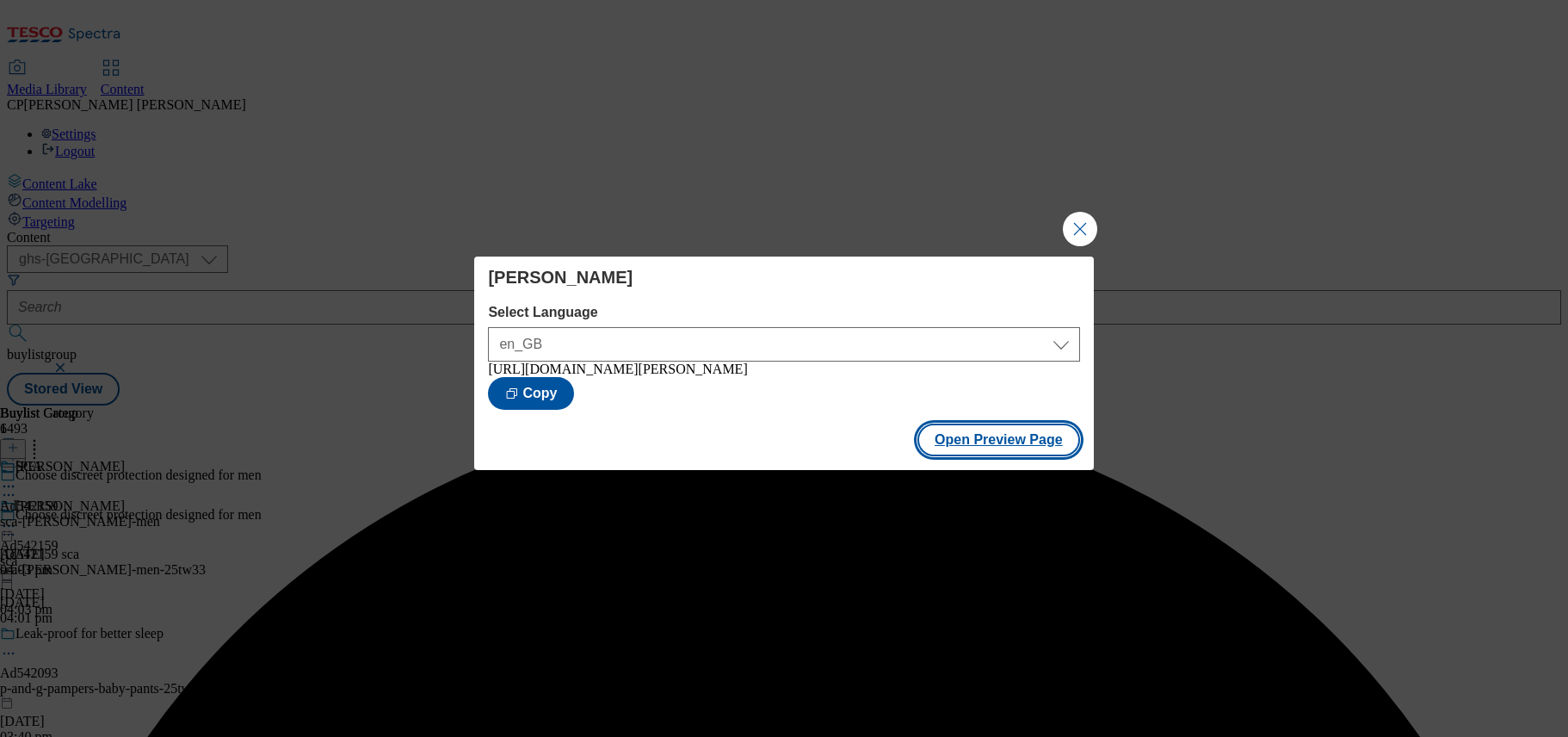
click at [976, 441] on button "Open Preview Page" at bounding box center [997, 439] width 162 height 33
click at [1070, 223] on button "Close Modal" at bounding box center [1079, 229] width 35 height 35
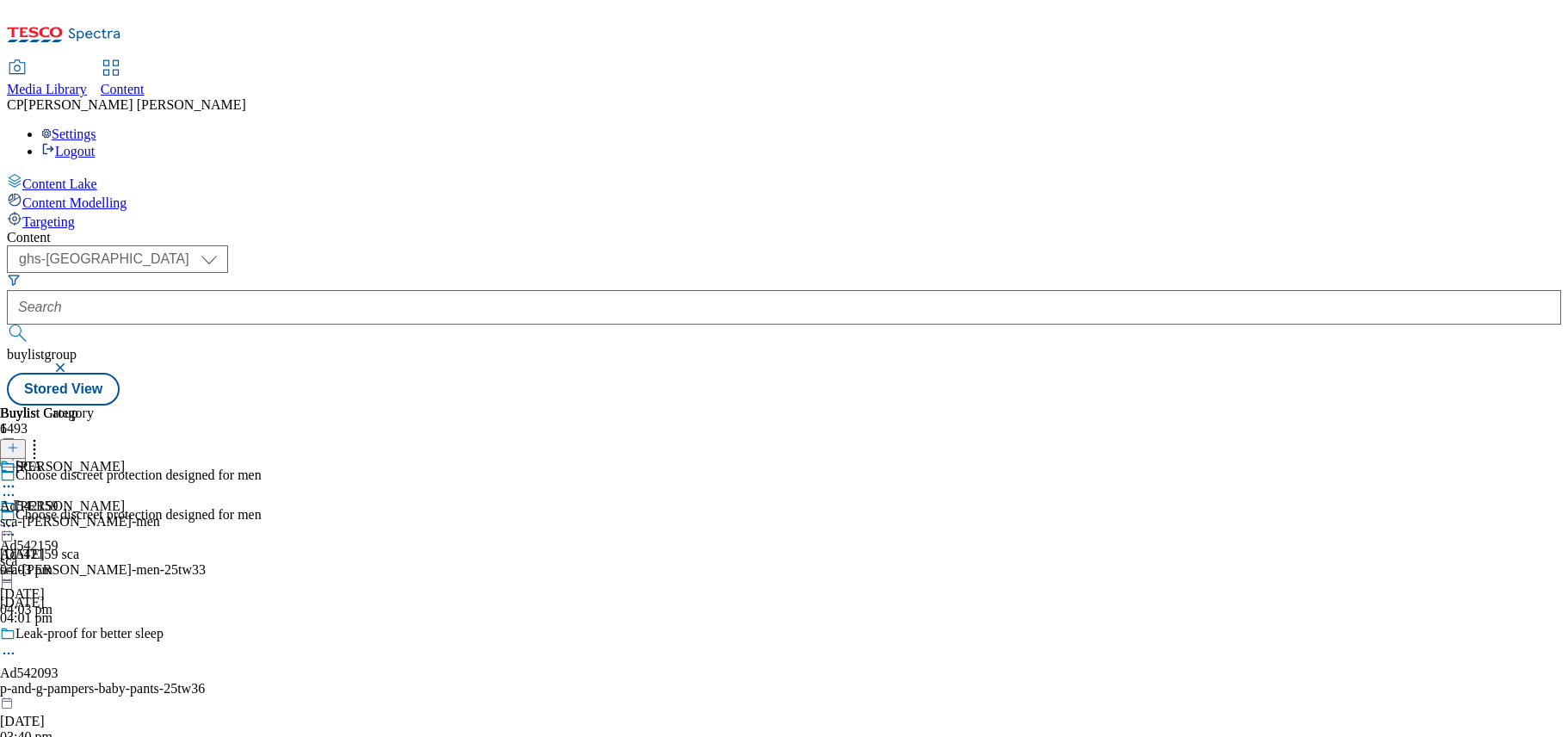
click at [17, 517] on icon at bounding box center [8, 526] width 17 height 17
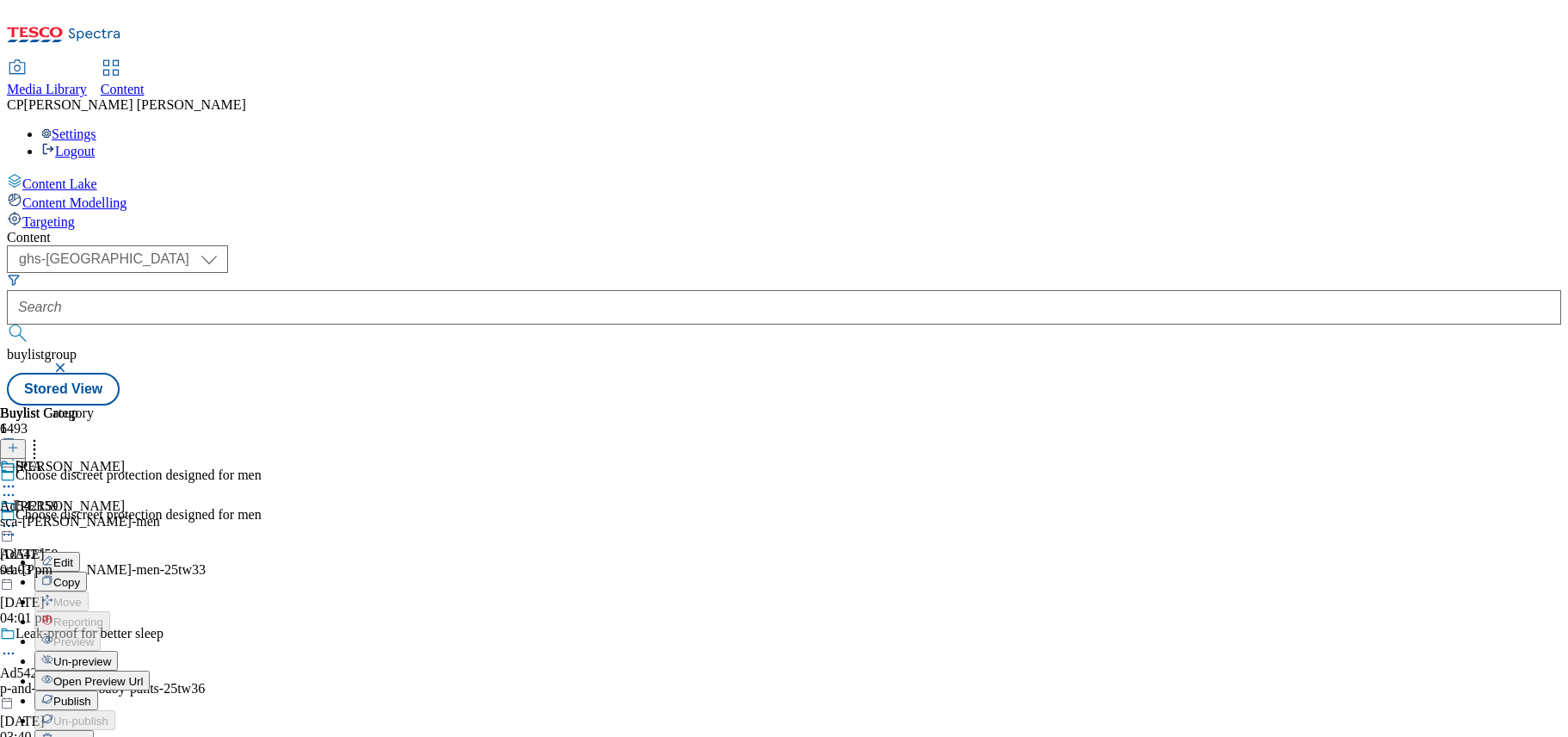
click at [111, 655] on span "Un-preview" at bounding box center [82, 662] width 57 height 13
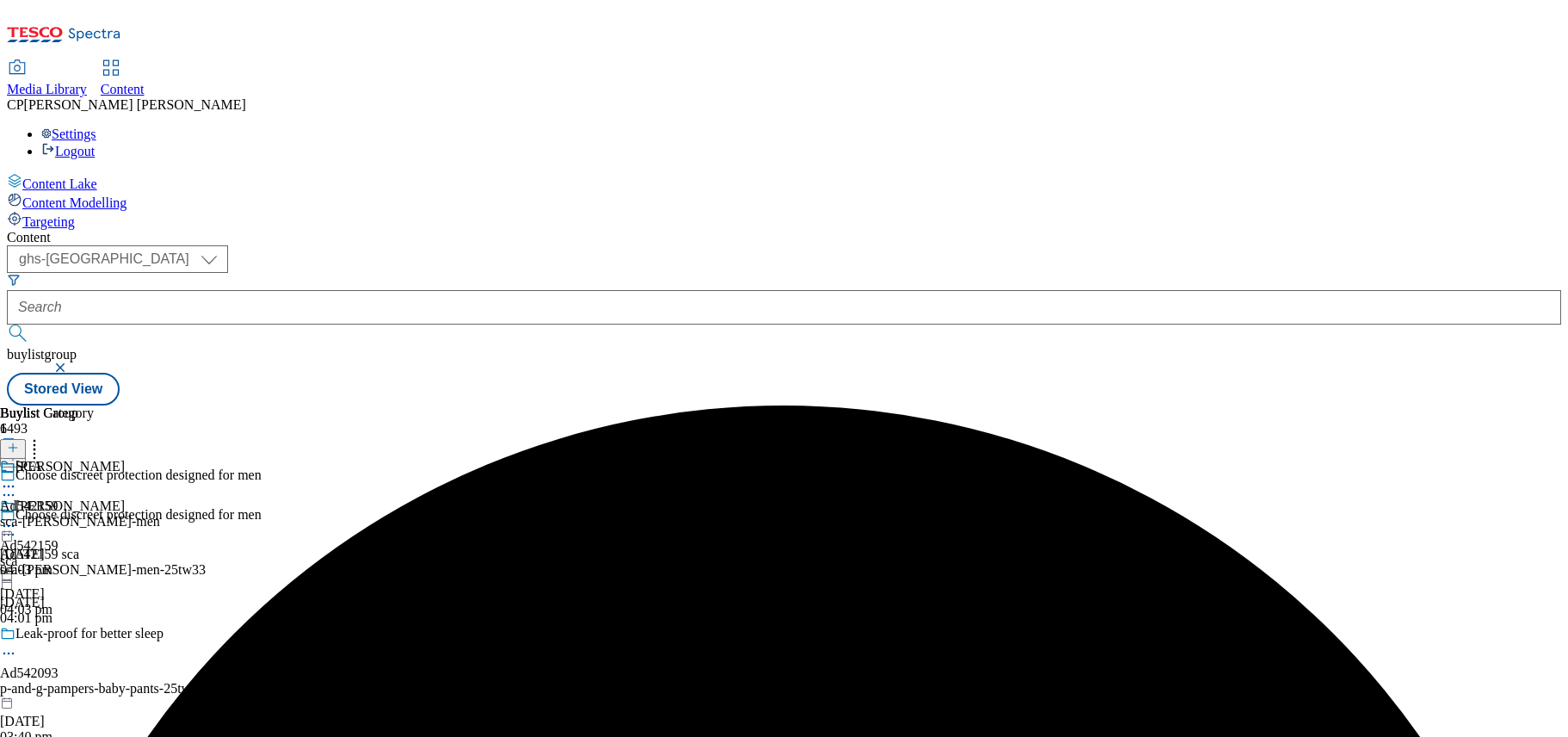
click at [10, 525] on circle at bounding box center [8, 526] width 3 height 3
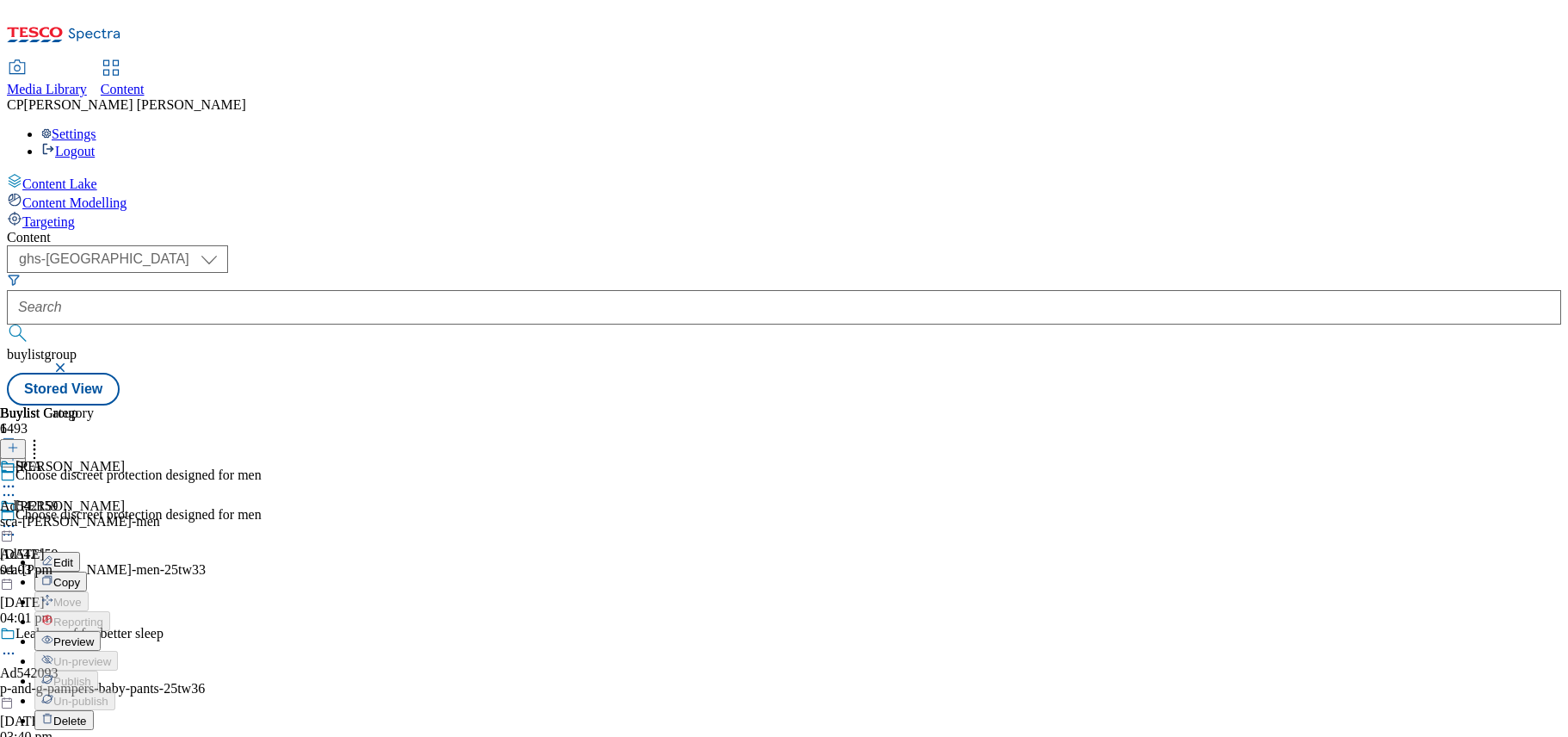
click at [80, 552] on button "Edit" at bounding box center [57, 561] width 46 height 20
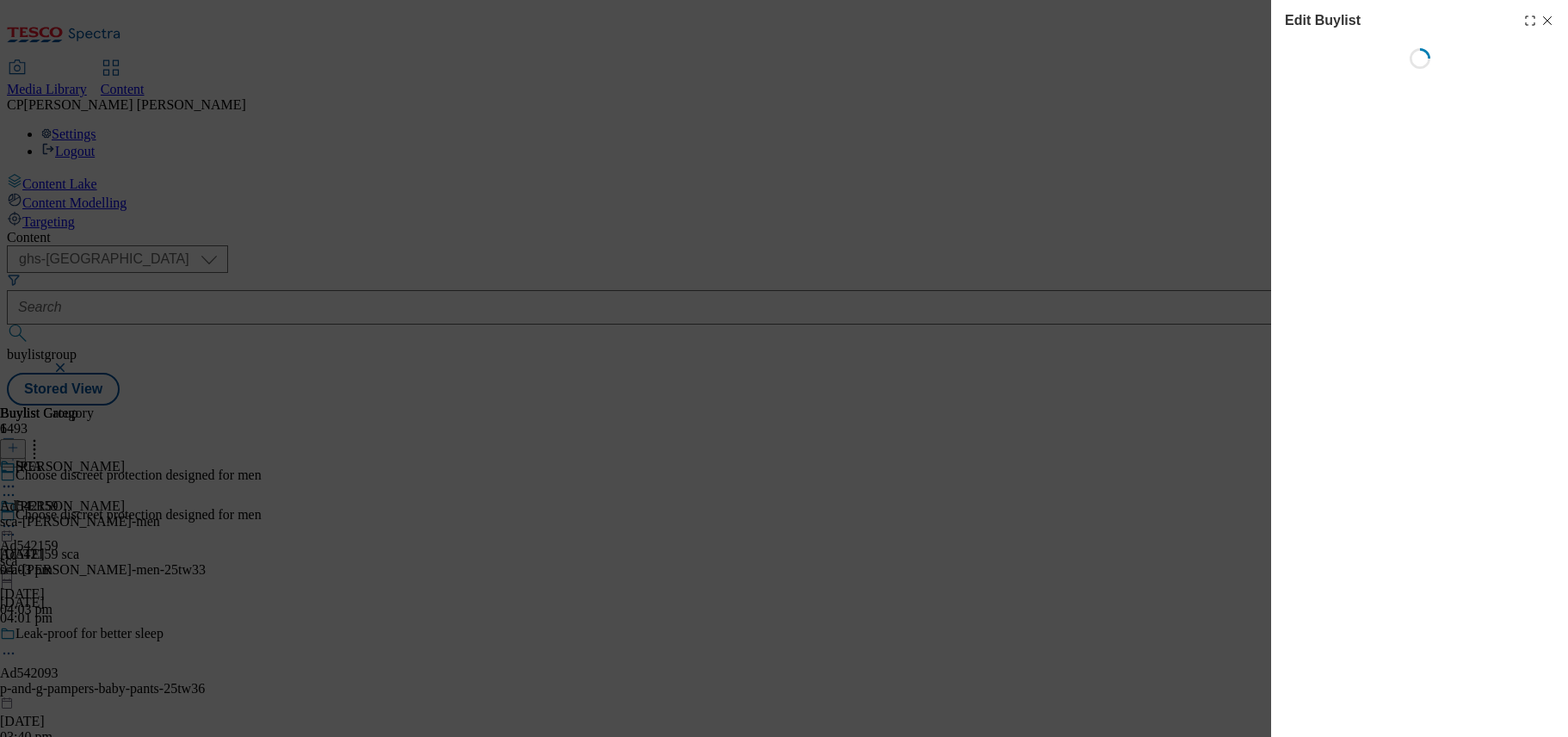
select select "tactical"
select select "supplier funded short term 1-3 weeks"
select select "dunnhumby"
select select "Banner"
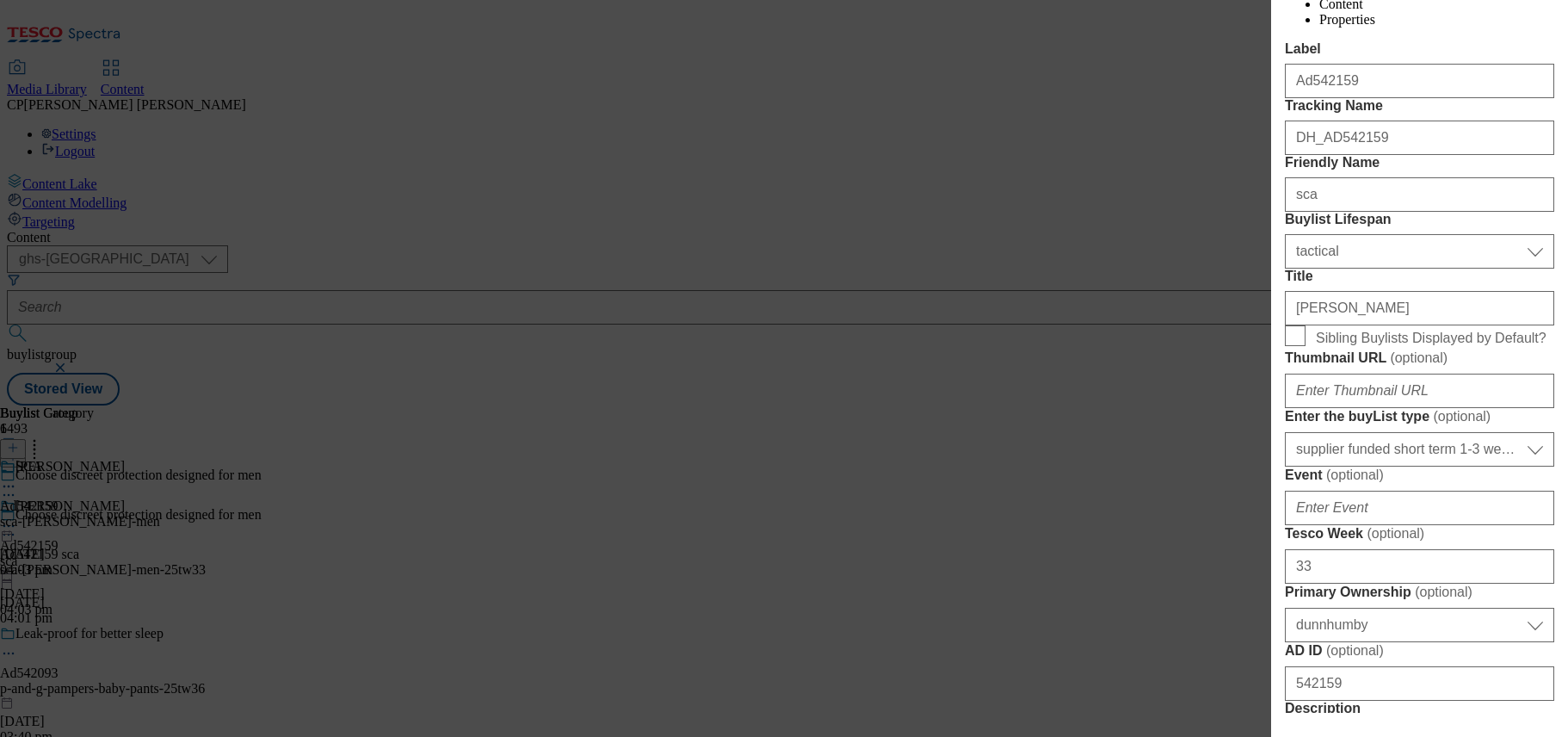
scroll to position [430, 0]
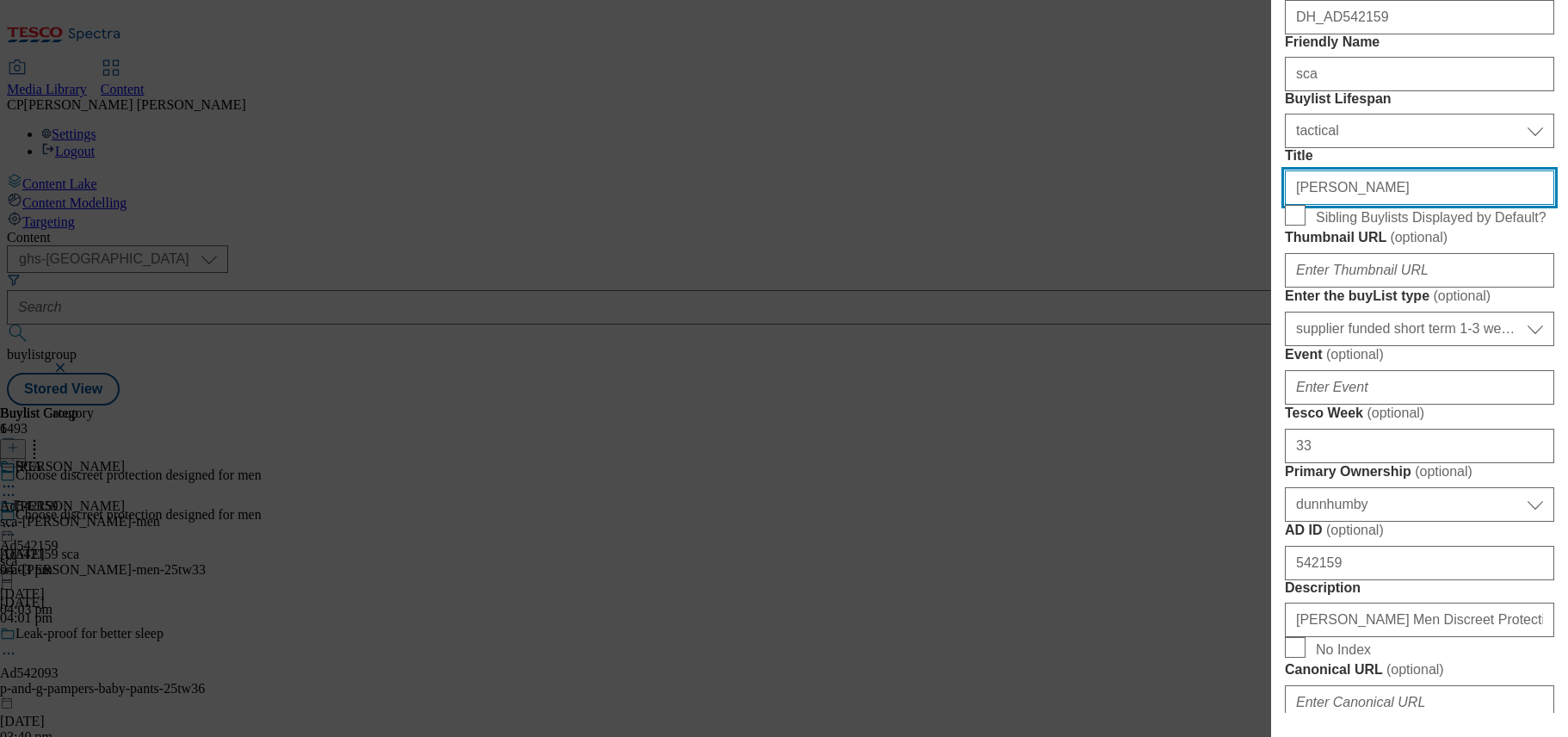
click at [1318, 205] on input "tena" at bounding box center [1419, 188] width 269 height 35
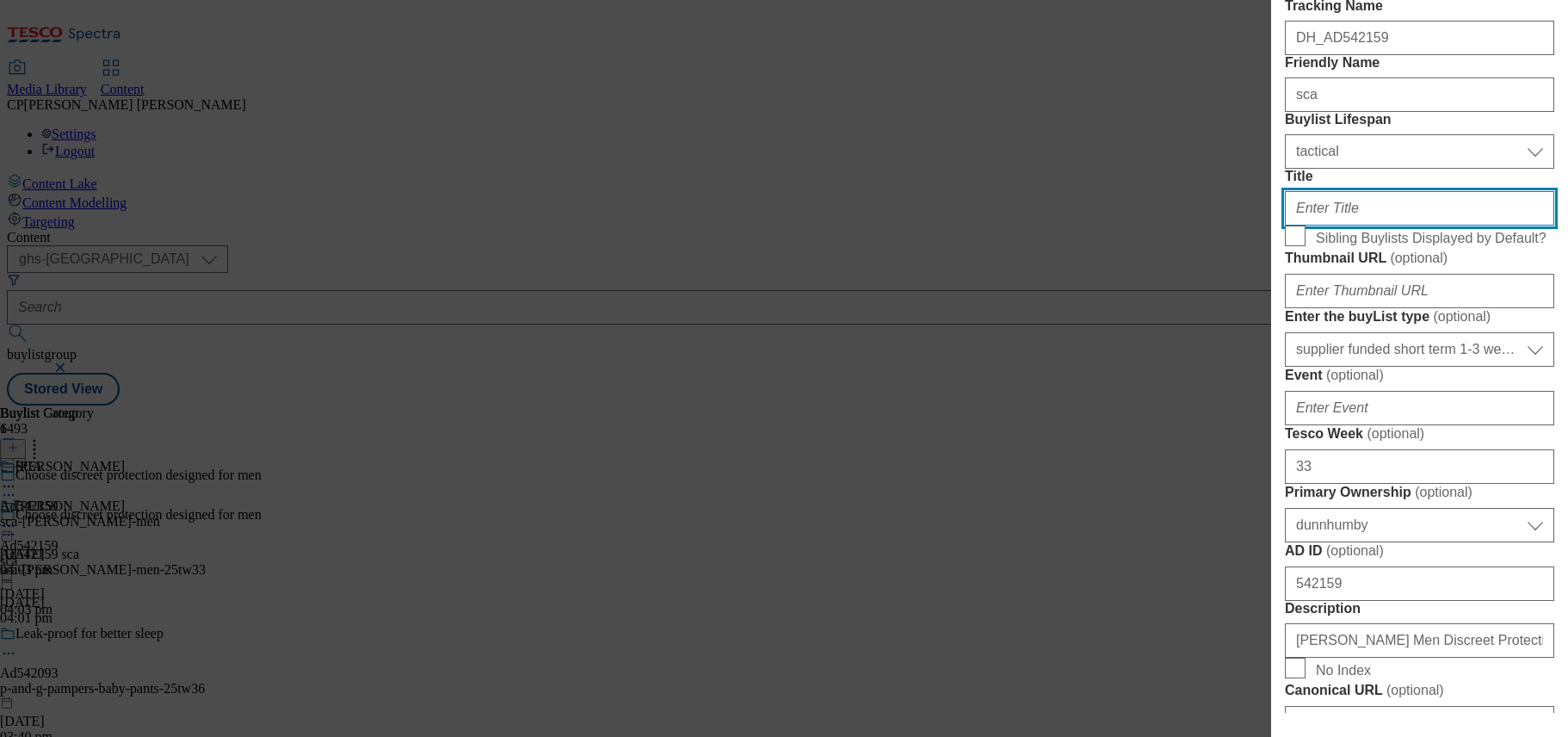
scroll to position [409, 0]
click at [1373, 185] on label "Title" at bounding box center [1419, 177] width 269 height 16
click at [1373, 226] on input "Title" at bounding box center [1419, 208] width 269 height 35
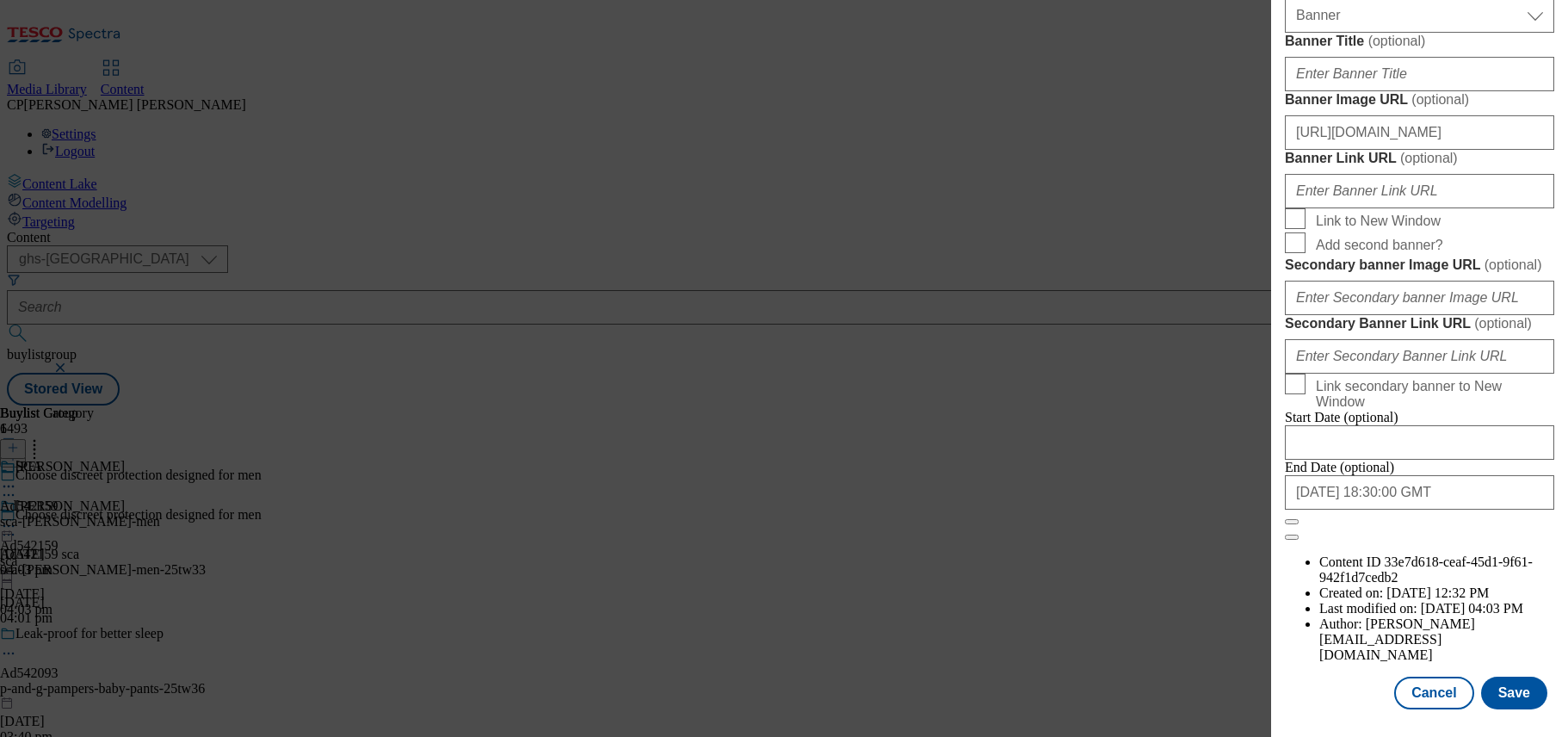
scroll to position [1872, 0]
click at [1521, 677] on button "Save" at bounding box center [1514, 693] width 67 height 33
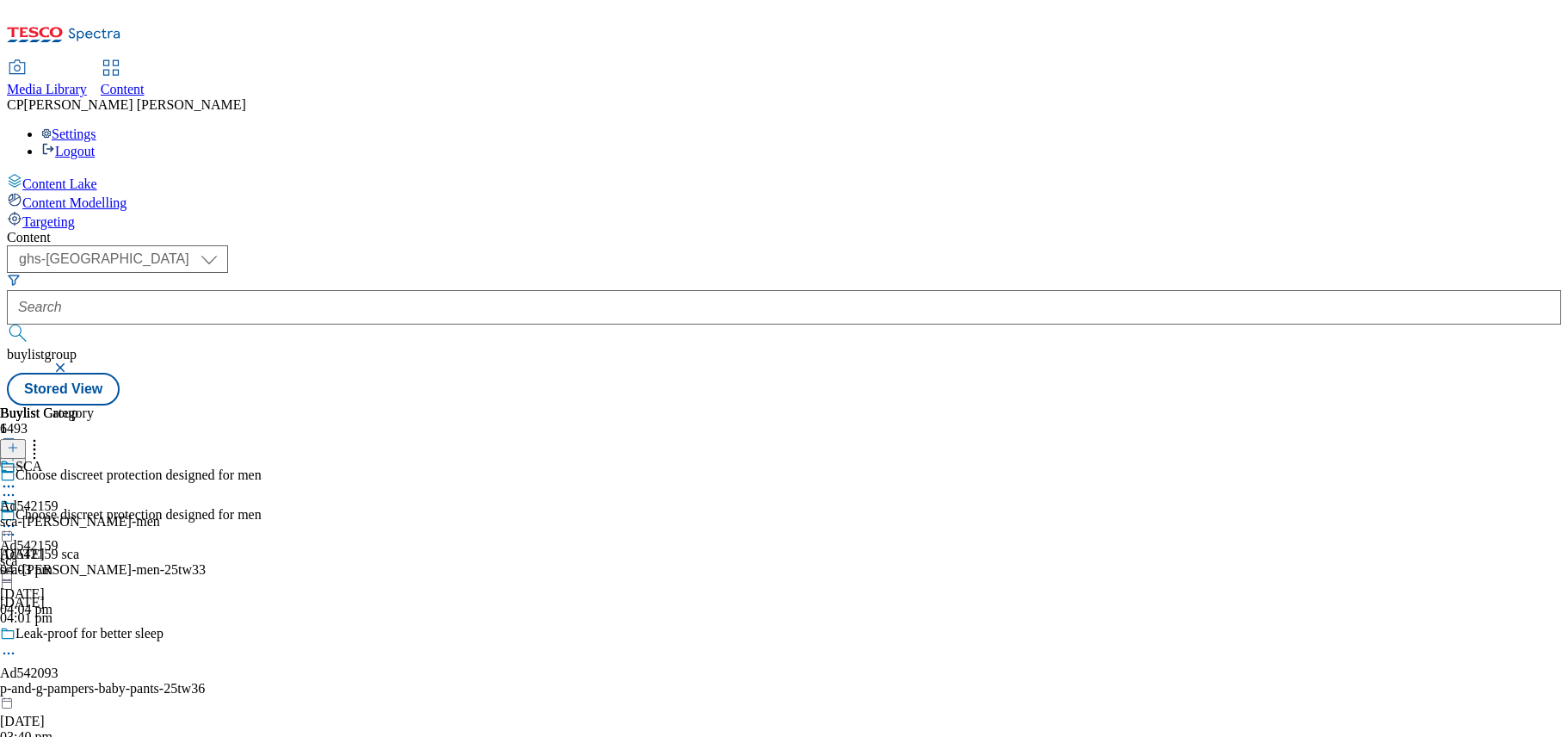
click at [17, 517] on icon at bounding box center [8, 526] width 17 height 17
click at [94, 636] on span "Preview" at bounding box center [73, 642] width 40 height 13
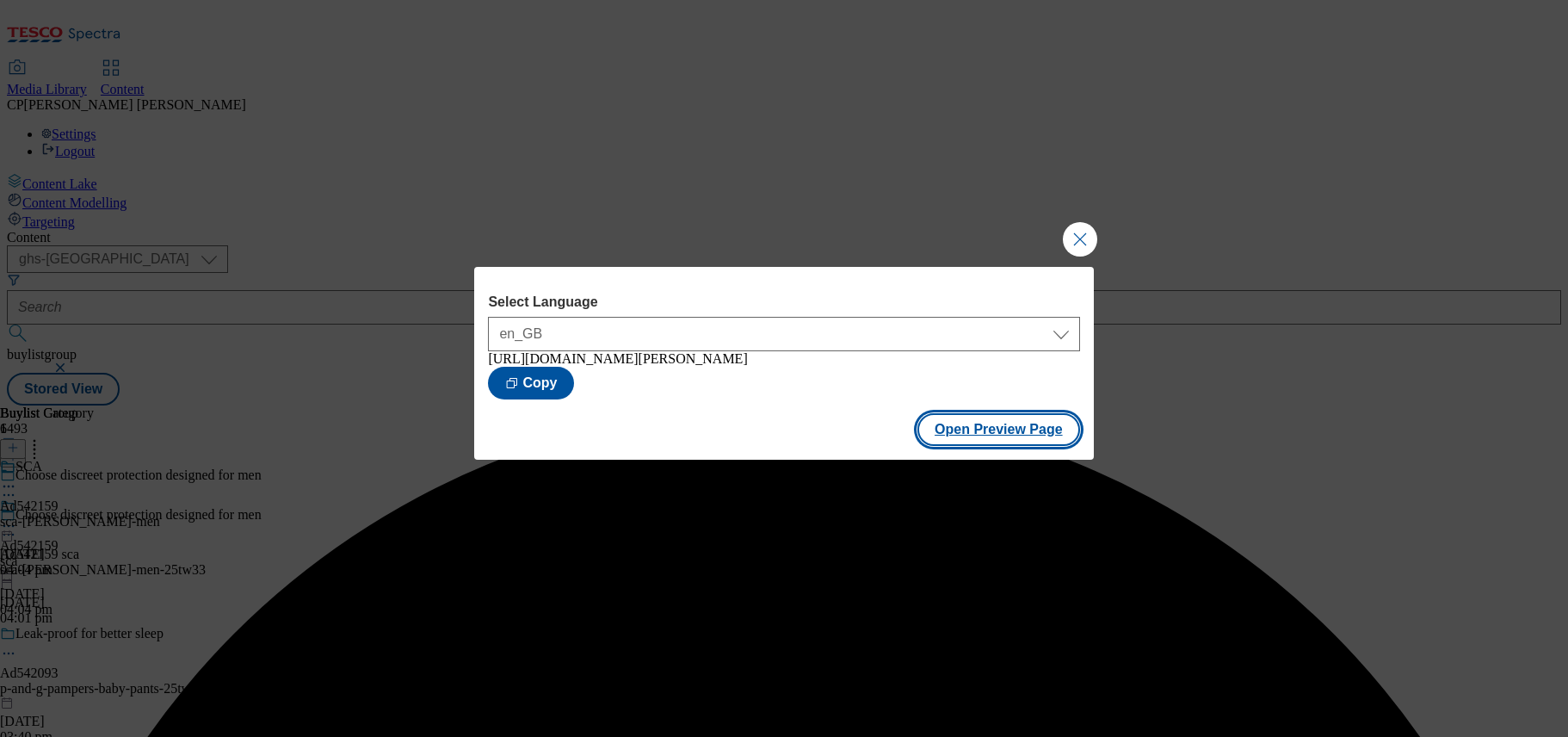
click at [960, 438] on button "Open Preview Page" at bounding box center [997, 429] width 162 height 33
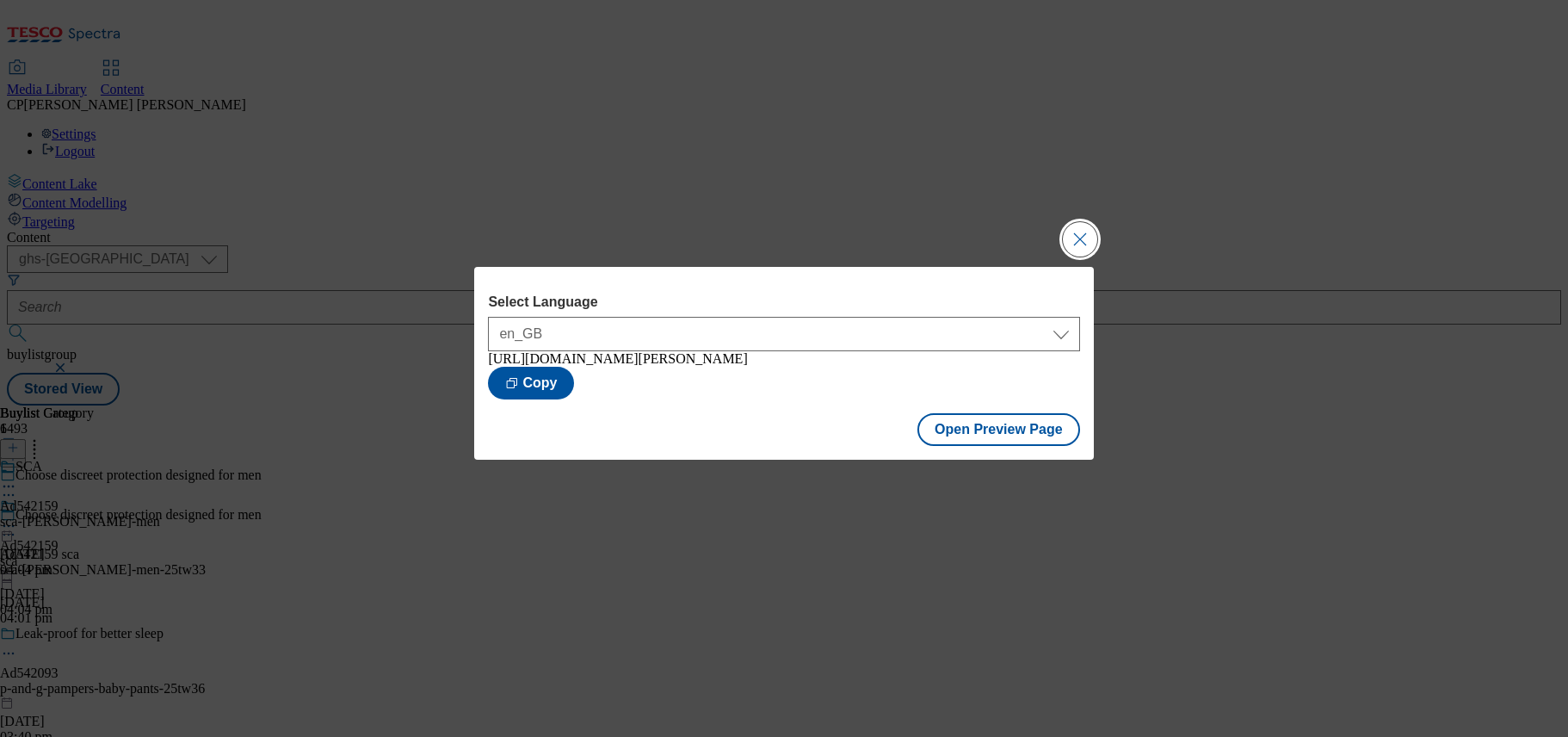
click at [1082, 233] on button "Close Modal" at bounding box center [1079, 239] width 35 height 35
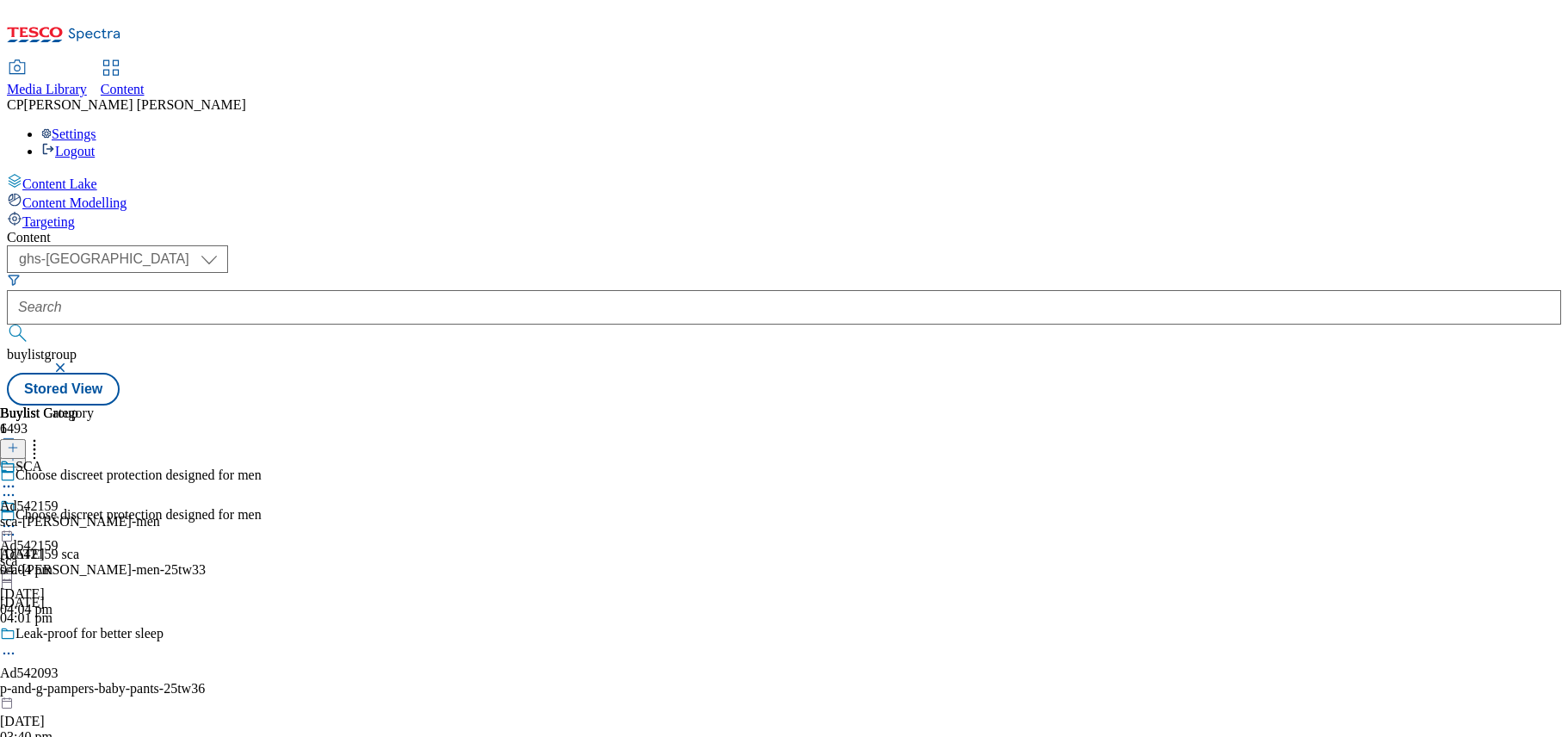
click at [17, 517] on icon at bounding box center [8, 526] width 17 height 17
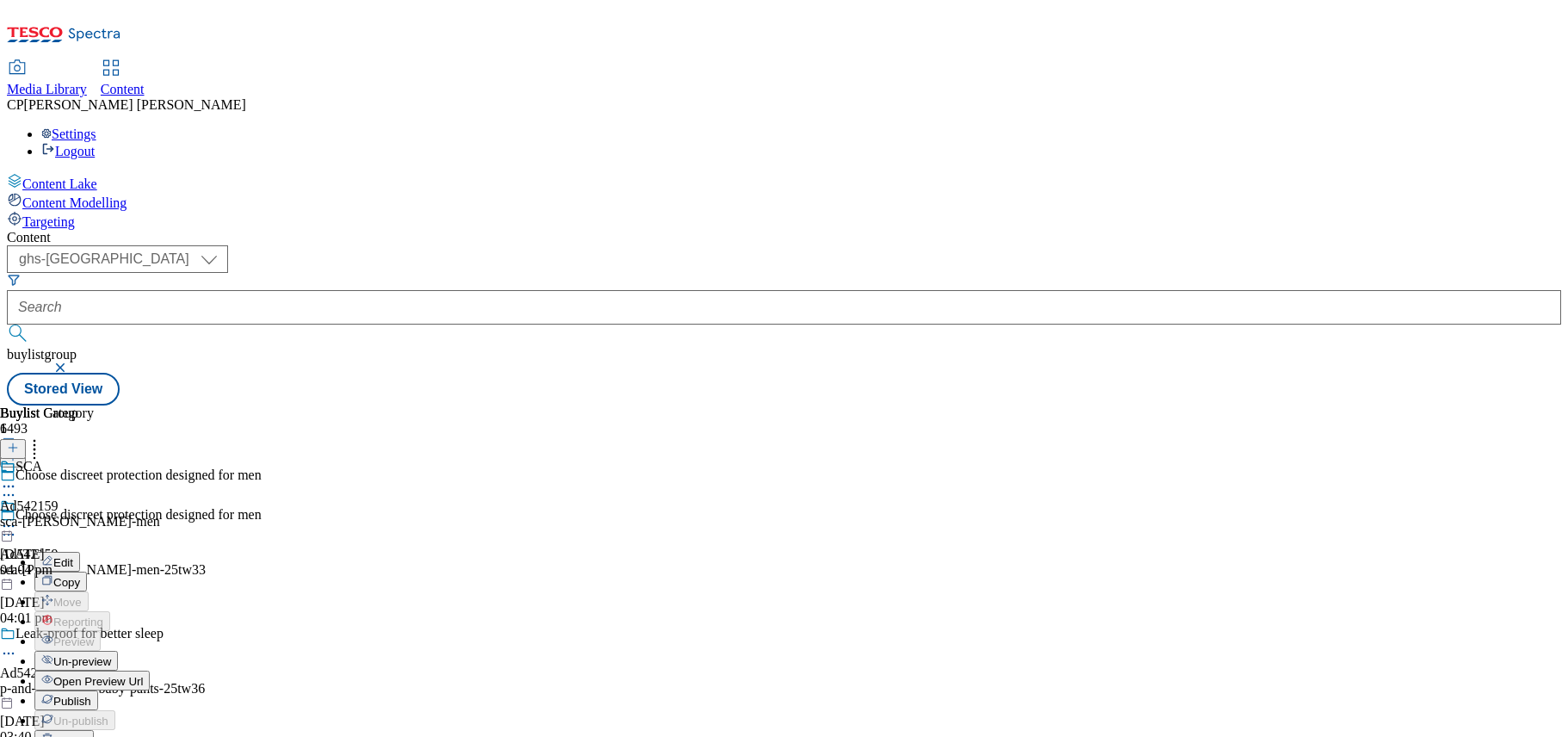
click at [91, 695] on span "Publish" at bounding box center [72, 701] width 38 height 13
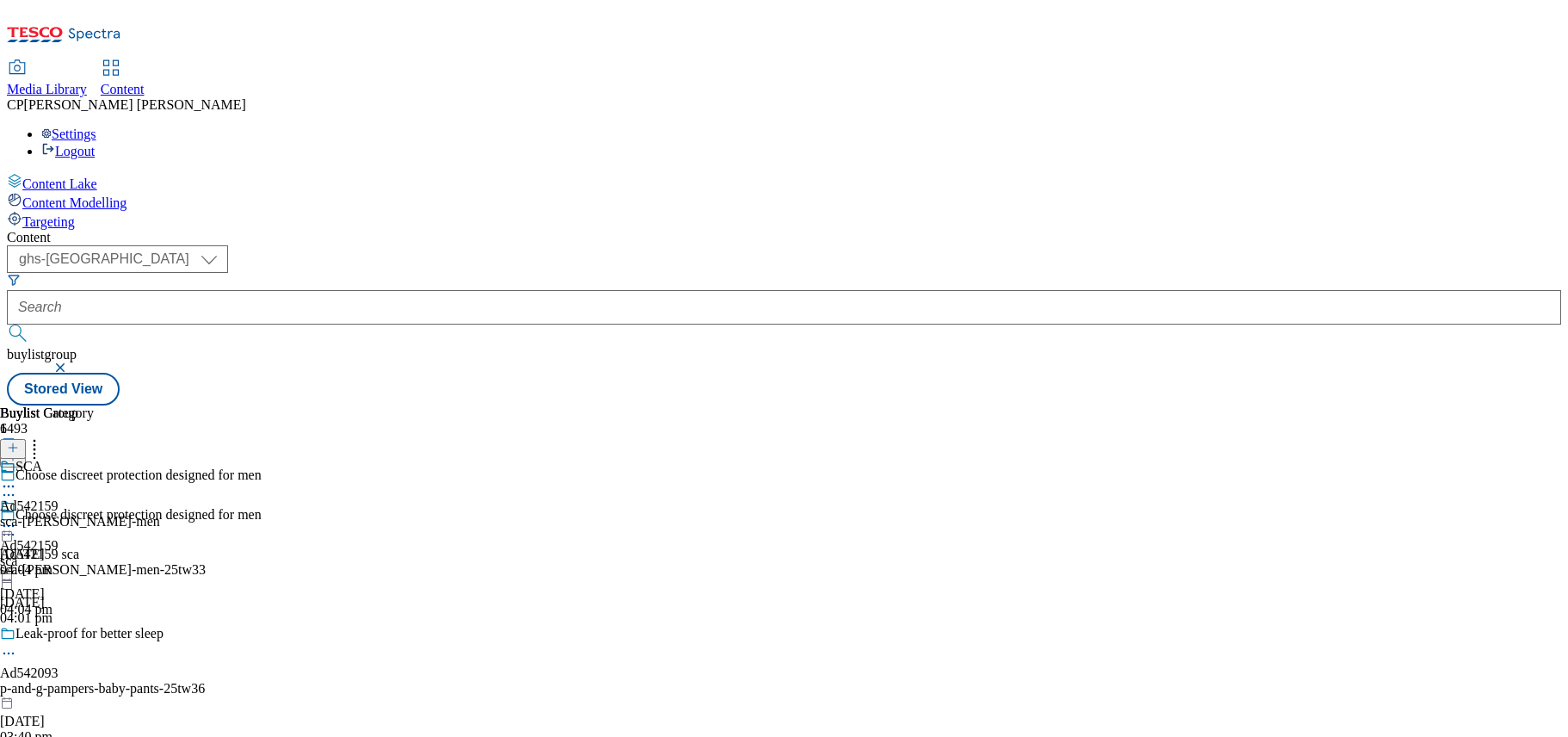
click at [1284, 406] on div "Buylist Group 6493 Choose discreet protection designed for men Choose discreet …" at bounding box center [784, 406] width 1554 height 0
